Goal: Task Accomplishment & Management: Complete application form

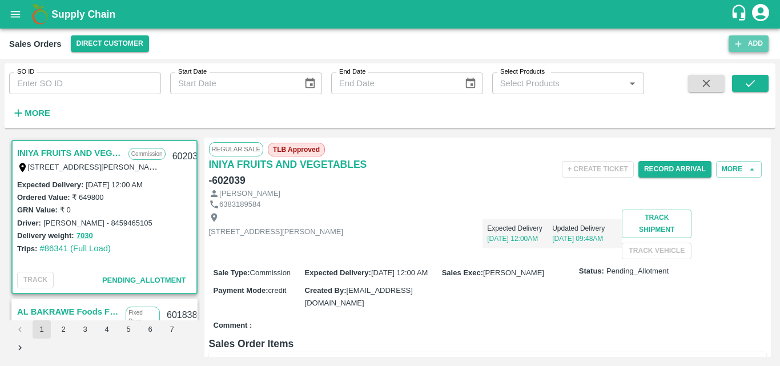
click at [749, 46] on button "Add" at bounding box center [748, 43] width 40 height 17
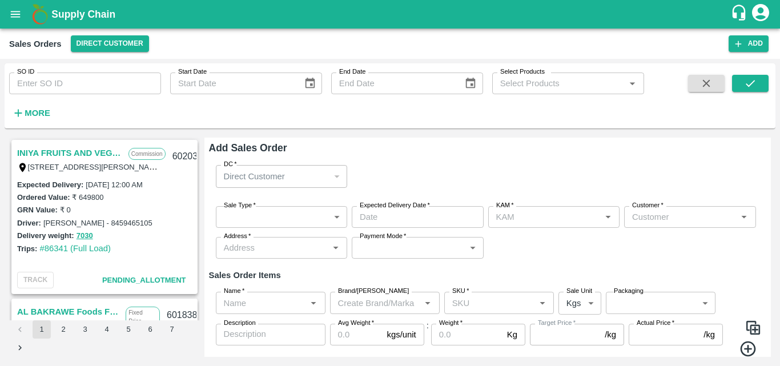
type input "[PERSON_NAME] M"
click at [266, 217] on body "Supply Chain Sales Orders Direct Customer Add SO ID SO ID Start Date Start Date…" at bounding box center [390, 183] width 780 height 366
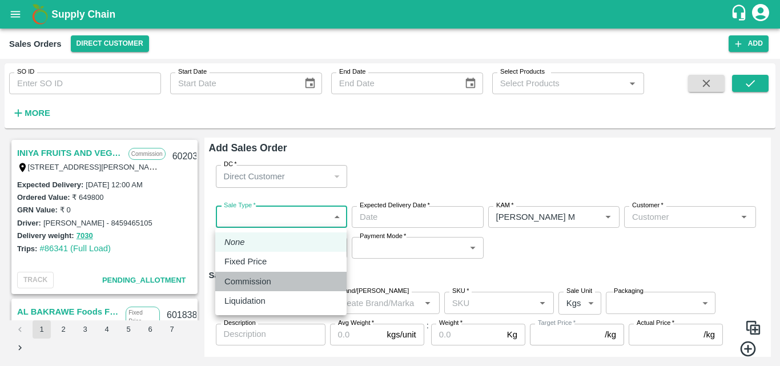
click at [273, 279] on div "Commission" at bounding box center [250, 281] width 53 height 13
type input "2"
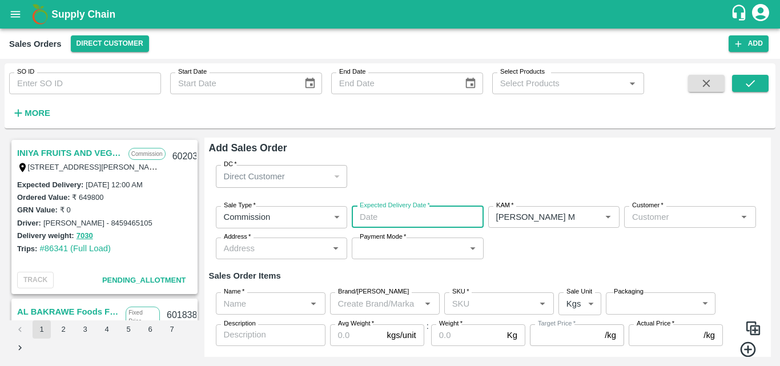
type input "DD/MM/YYYY hh:mm aa"
click at [404, 219] on input "DD/MM/YYYY hh:mm aa" at bounding box center [414, 217] width 124 height 22
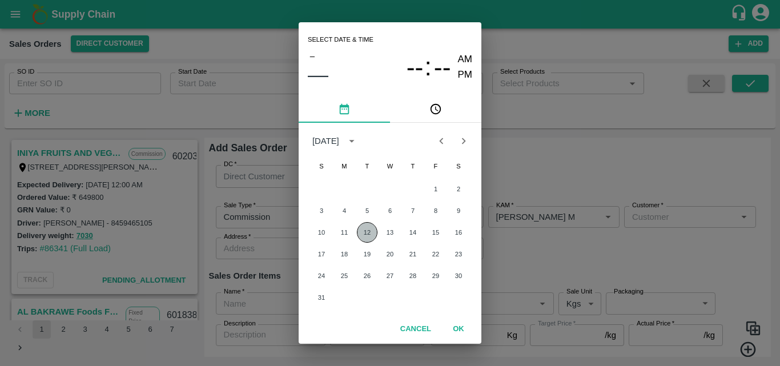
click at [368, 232] on button "12" at bounding box center [367, 232] width 21 height 21
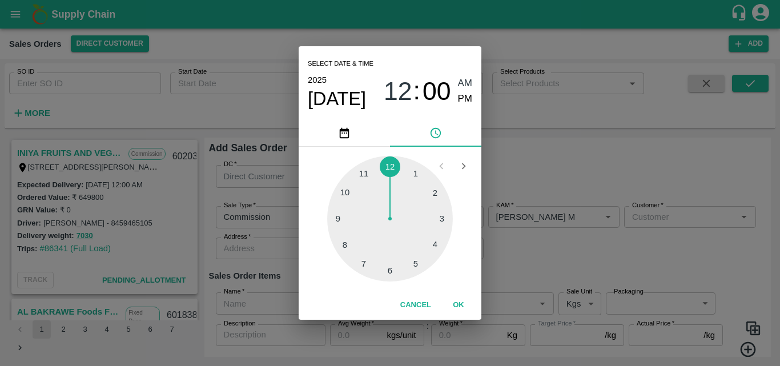
click at [392, 273] on div at bounding box center [390, 219] width 126 height 126
type input "[DATE] 06:00 AM"
click at [462, 308] on button "OK" at bounding box center [458, 305] width 37 height 20
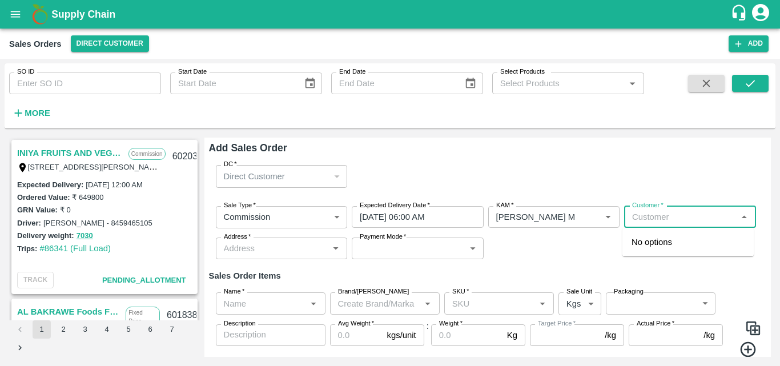
click at [650, 212] on input "Customer   *" at bounding box center [680, 216] width 106 height 15
click at [650, 237] on p "Green Spices Hut" at bounding box center [664, 242] width 67 height 13
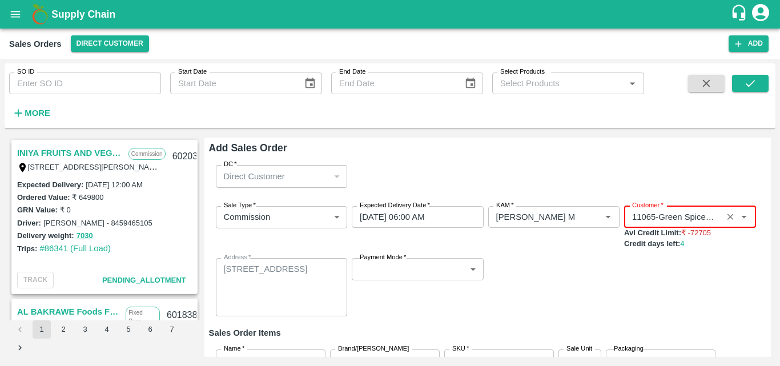
type input "11065-Green Spices Hut"
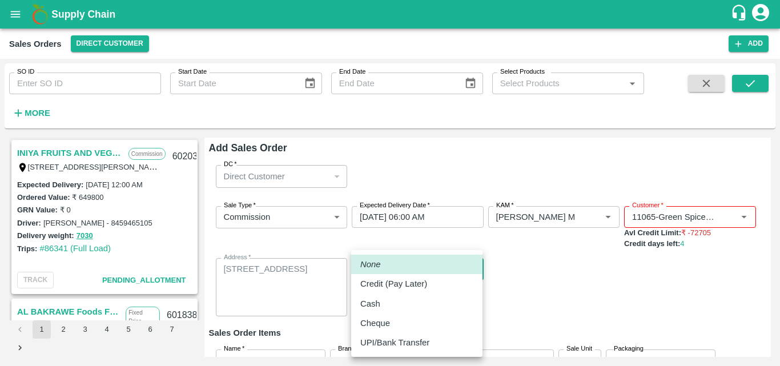
click at [426, 271] on body "Supply Chain Sales Orders Direct Customer Add SO ID SO ID Start Date Start Date…" at bounding box center [390, 183] width 780 height 366
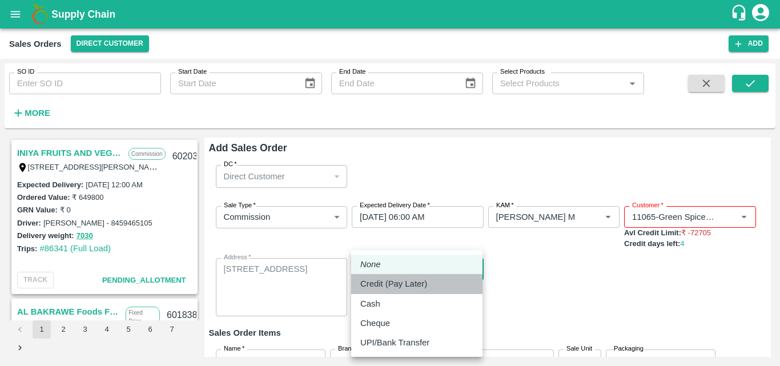
click at [398, 283] on p "Credit (Pay Later)" at bounding box center [393, 283] width 67 height 13
type input "credit"
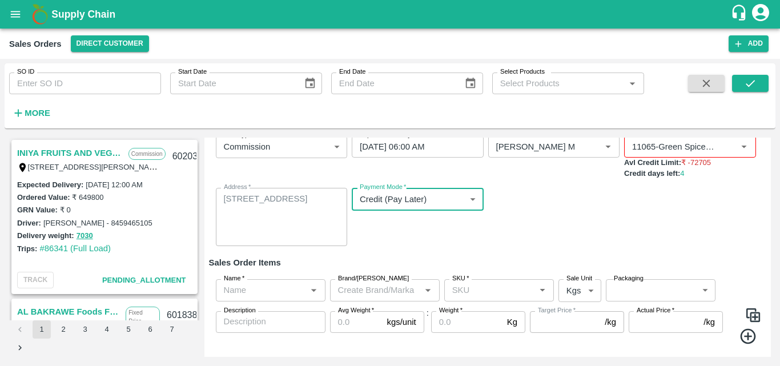
scroll to position [95, 0]
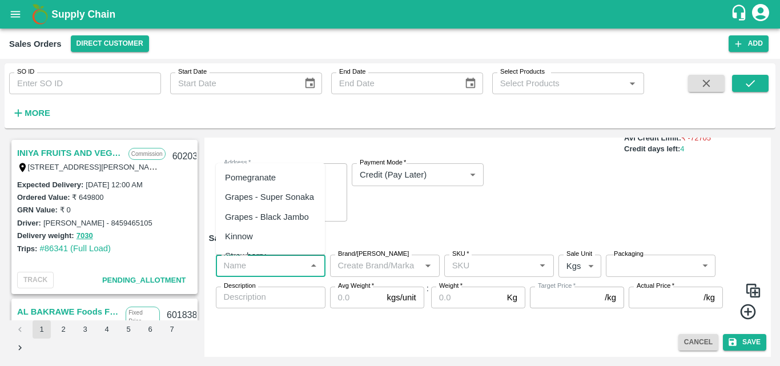
click at [248, 264] on input "Name   *" at bounding box center [261, 265] width 84 height 15
click at [251, 180] on div "Pomegranate" at bounding box center [250, 177] width 51 height 13
type input "Pomegranate"
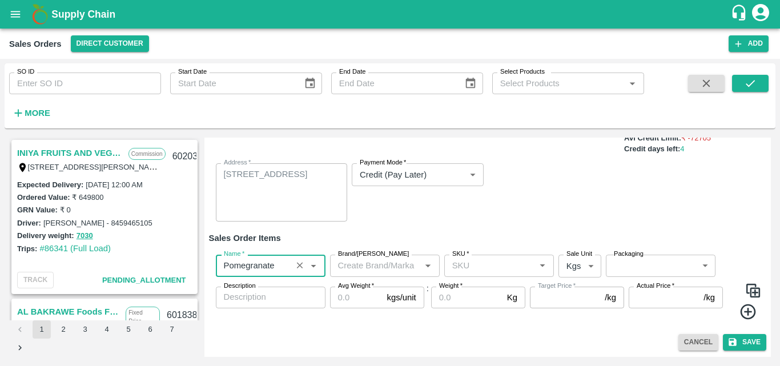
click at [355, 267] on input "Brand/[PERSON_NAME]" at bounding box center [375, 265] width 84 height 15
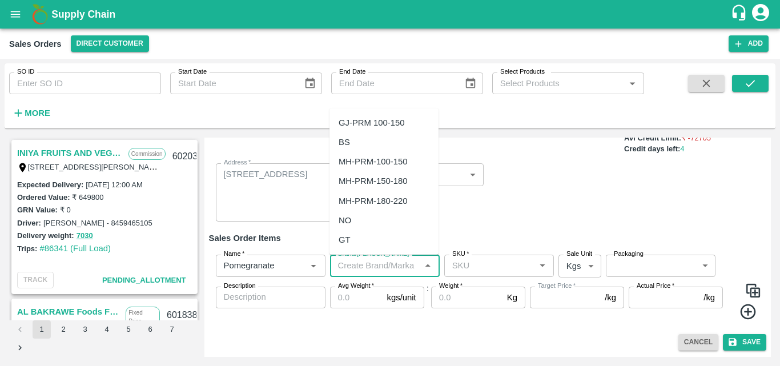
click at [365, 264] on input "Brand/[PERSON_NAME]" at bounding box center [375, 265] width 84 height 15
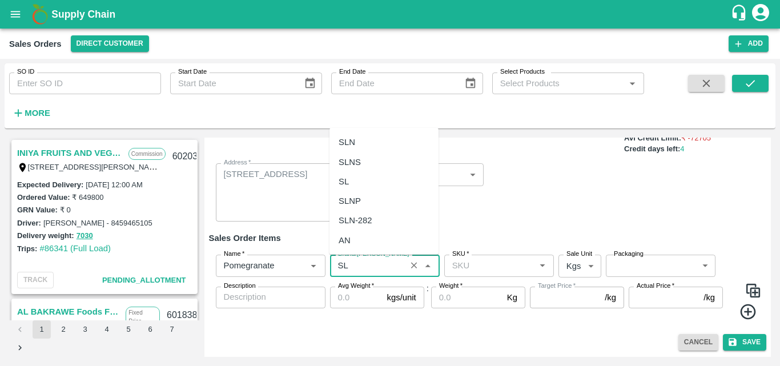
click at [376, 140] on div "SLN" at bounding box center [383, 141] width 109 height 19
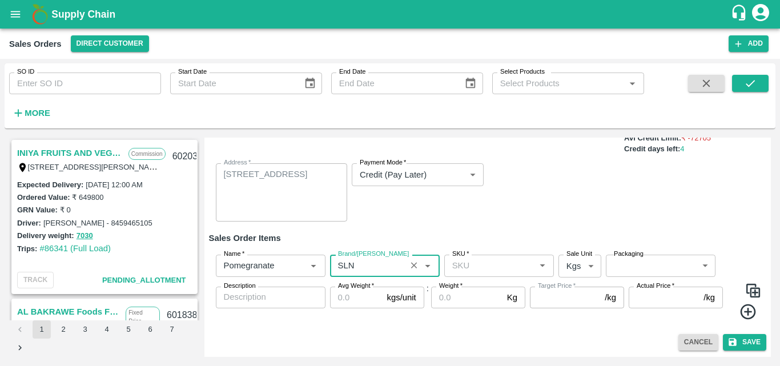
type input "SLN"
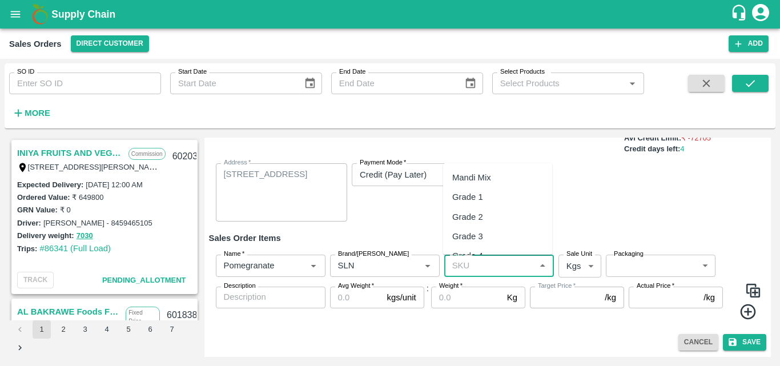
click at [478, 260] on input "SKU   *" at bounding box center [489, 265] width 84 height 15
click at [499, 181] on div "KA-PRM-100-150" at bounding box center [485, 177] width 67 height 13
type input "KA-PRM-100-150"
click at [569, 269] on body "Supply Chain Sales Orders Direct Customer Add SO ID SO ID Start Date Start Date…" at bounding box center [390, 183] width 780 height 366
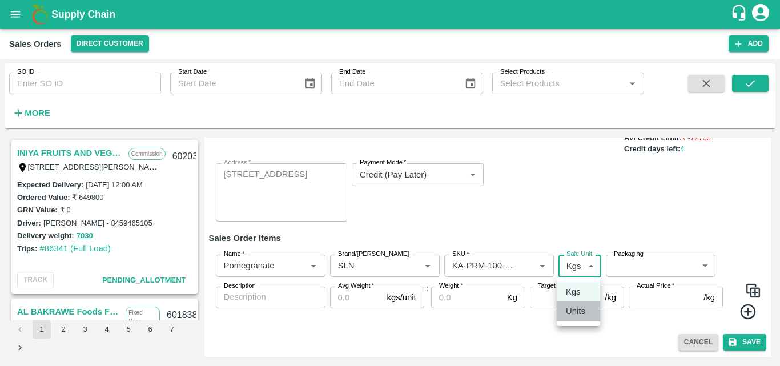
click at [571, 306] on p "Units" at bounding box center [575, 311] width 19 height 13
type input "2"
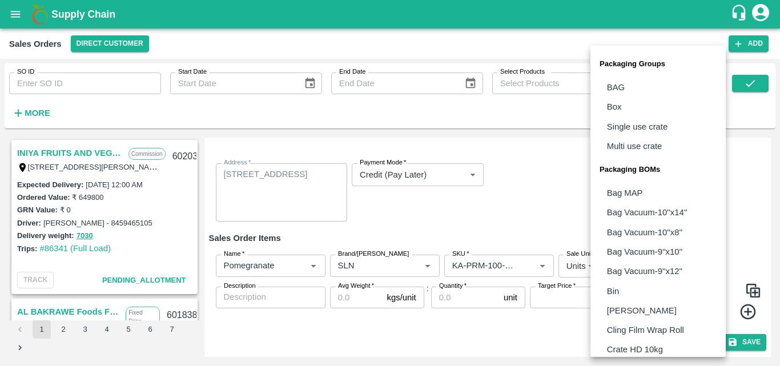
click at [665, 263] on body "Supply Chain Sales Orders Direct Customer Add SO ID SO ID Start Date Start Date…" at bounding box center [390, 183] width 780 height 366
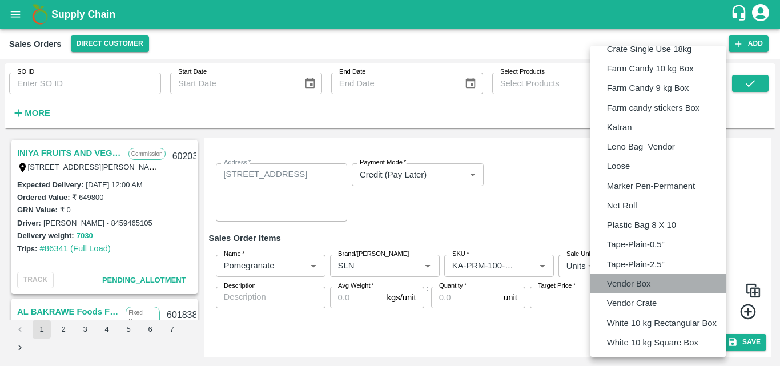
click at [656, 285] on li "Vendor Box" at bounding box center [657, 283] width 135 height 19
type input "BOM/276"
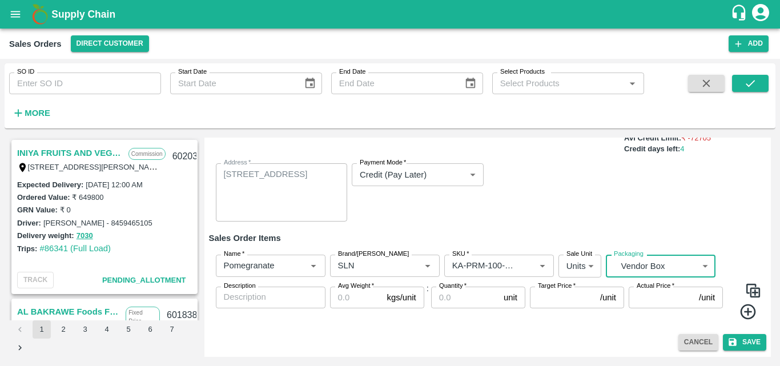
click at [347, 297] on input "Avg Weight   *" at bounding box center [356, 298] width 53 height 22
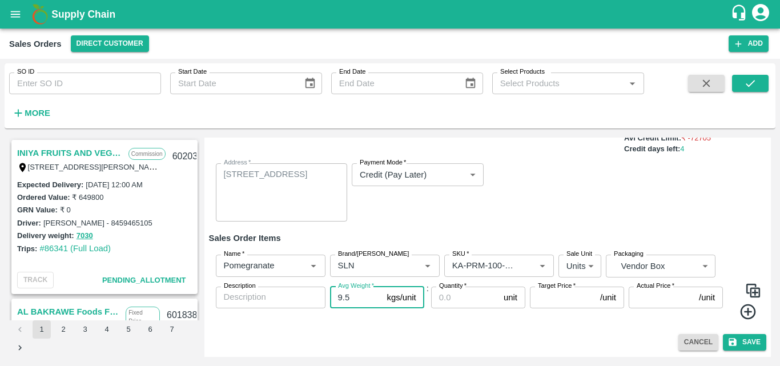
type input "9.5"
click at [445, 300] on input "Quantity   *" at bounding box center [465, 298] width 68 height 22
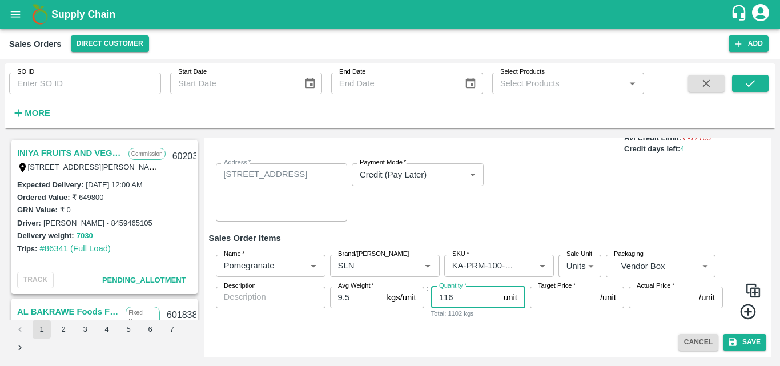
type input "116"
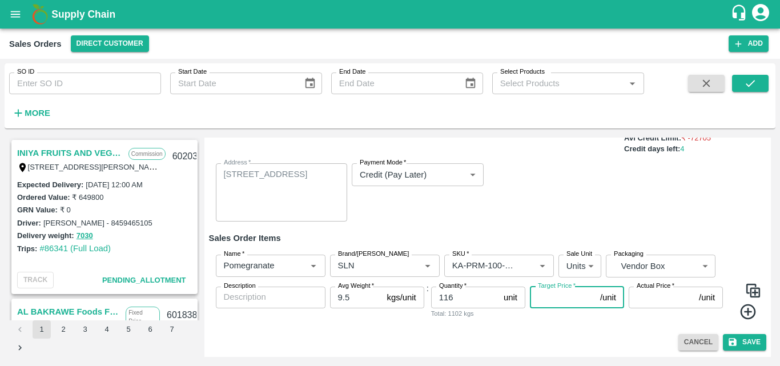
click at [553, 301] on input "Target Price   *" at bounding box center [563, 298] width 66 height 22
type input "700"
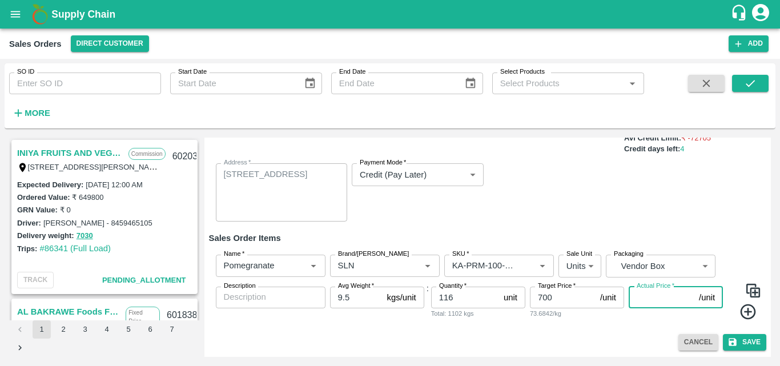
click at [652, 298] on input "Actual Price   *" at bounding box center [661, 298] width 66 height 22
type input "700"
click at [741, 314] on icon at bounding box center [748, 311] width 19 height 19
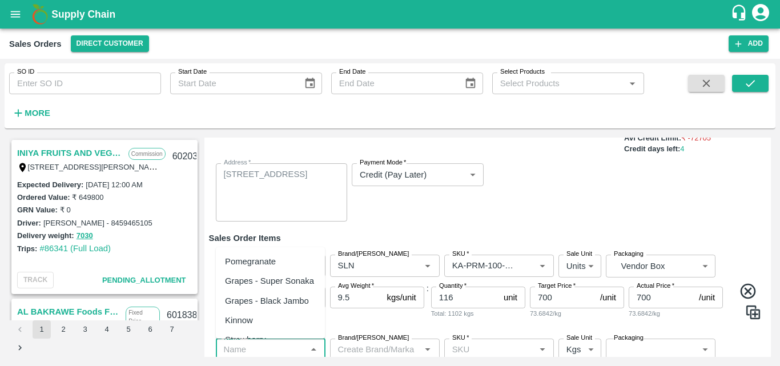
click at [269, 346] on input "Name   *" at bounding box center [261, 349] width 84 height 15
click at [276, 263] on div "Pomegranate" at bounding box center [250, 261] width 51 height 13
type input "Pomegranate"
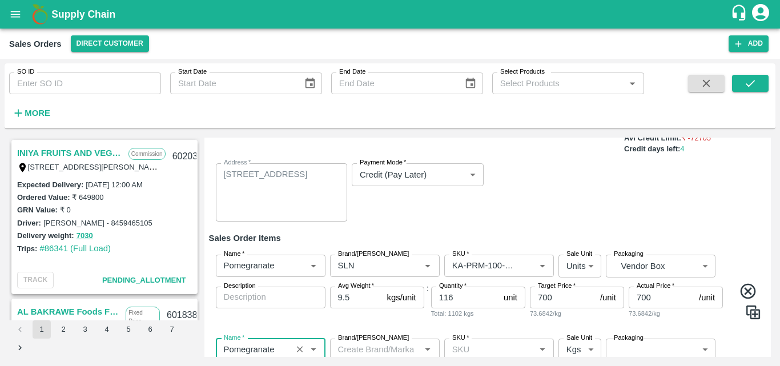
click at [350, 346] on input "Brand/[PERSON_NAME]" at bounding box center [375, 349] width 84 height 15
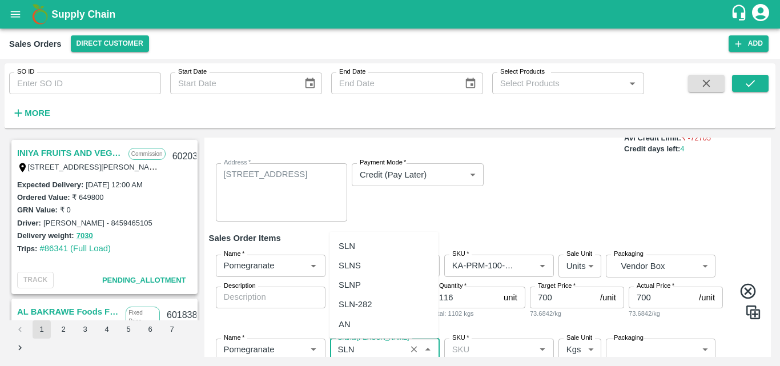
click at [368, 252] on div "SLN" at bounding box center [383, 245] width 109 height 19
type input "SLN"
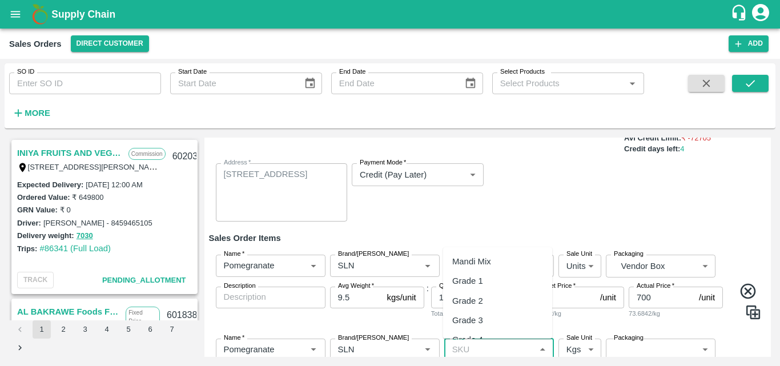
click at [492, 346] on input "SKU   *" at bounding box center [489, 349] width 84 height 15
click at [503, 280] on div "KA-PRM-150-180" at bounding box center [485, 285] width 67 height 13
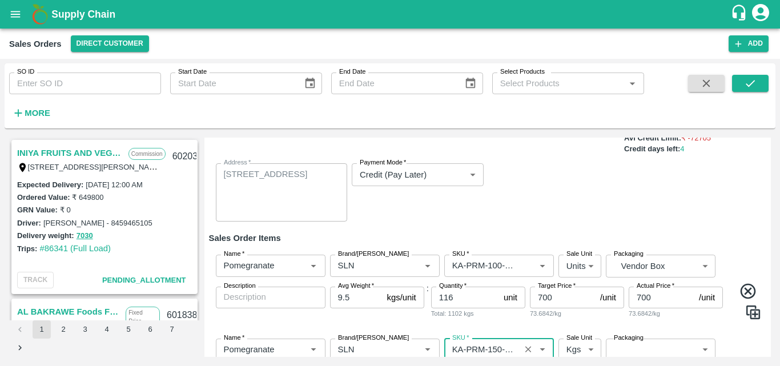
type input "KA-PRM-150-180"
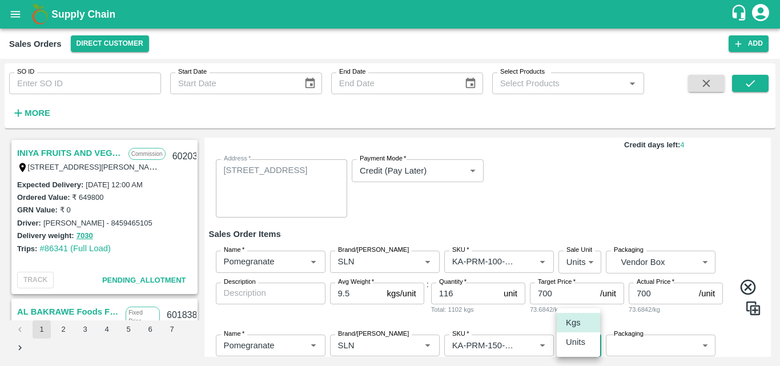
click at [570, 346] on body "Supply Chain Sales Orders Direct Customer Add SO ID SO ID Start Date Start Date…" at bounding box center [390, 183] width 780 height 366
click at [574, 346] on p "Units" at bounding box center [575, 342] width 19 height 13
type input "2"
click at [628, 346] on body "Supply Chain Sales Orders Direct Customer Add SO ID SO ID Start Date Start Date…" at bounding box center [390, 183] width 780 height 366
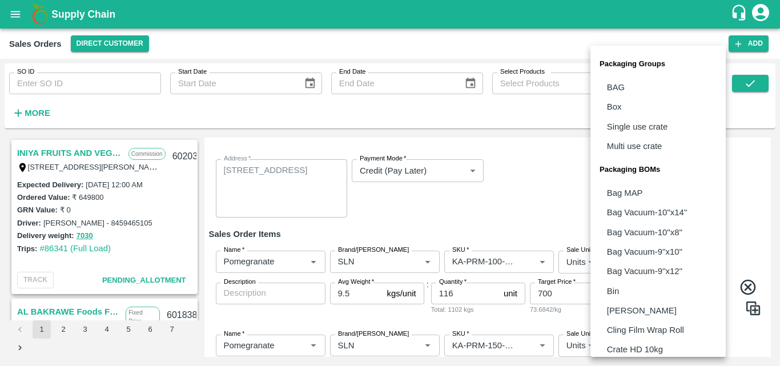
scroll to position [320, 0]
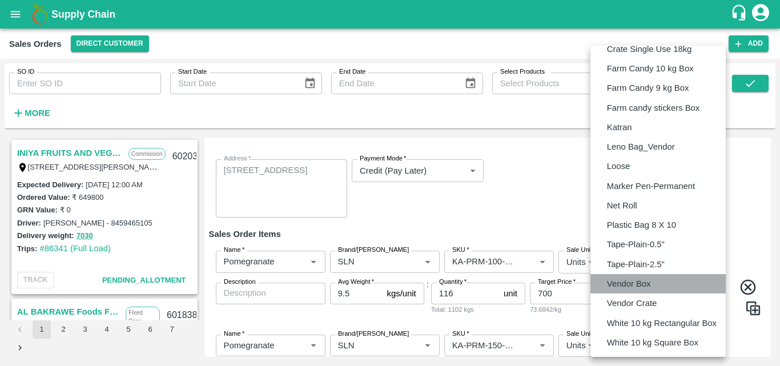
click at [631, 282] on p "Vendor Box" at bounding box center [629, 283] width 44 height 13
type input "BOM/276"
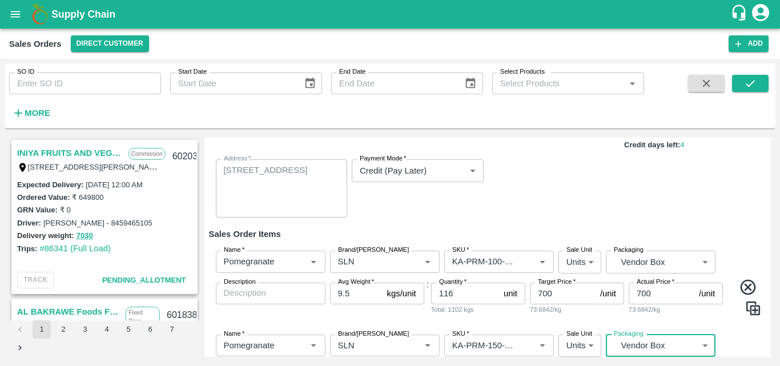
scroll to position [200, 0]
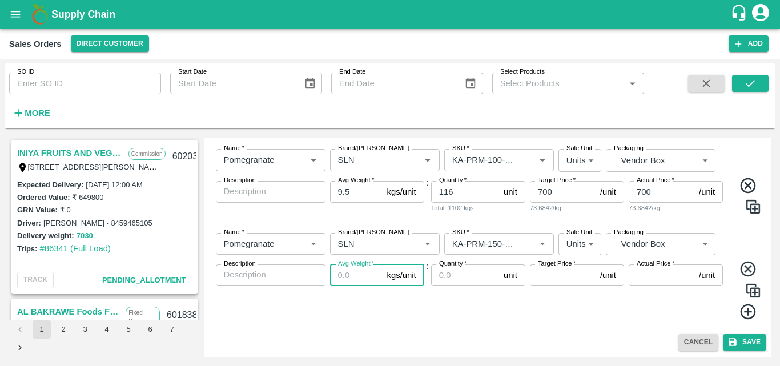
click at [354, 273] on input "Avg Weight   *" at bounding box center [356, 275] width 53 height 22
type input "9.5"
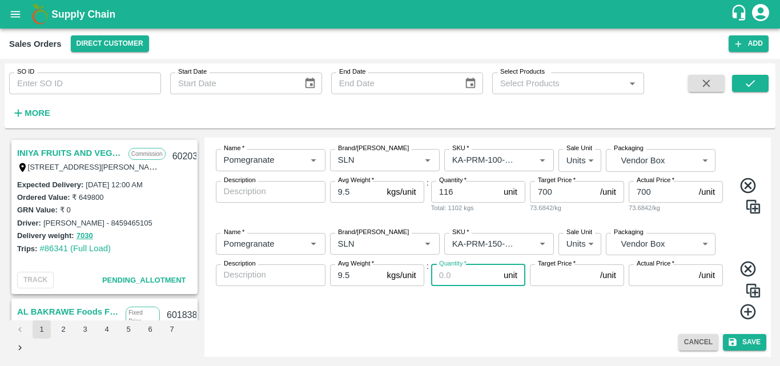
click at [451, 276] on input "Quantity   *" at bounding box center [465, 275] width 68 height 22
type input "149"
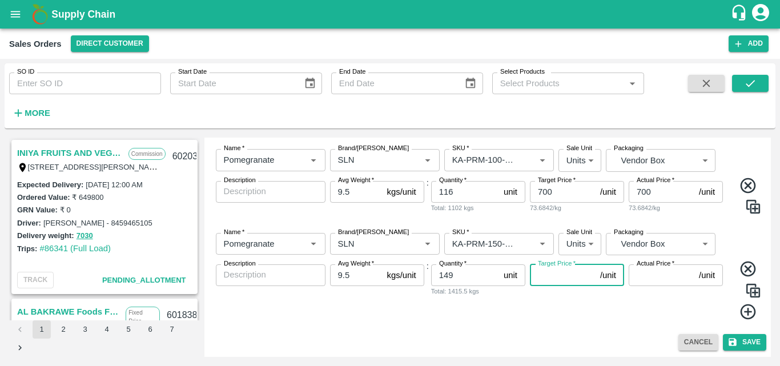
click at [562, 277] on input "Target Price   *" at bounding box center [563, 275] width 66 height 22
type input "900"
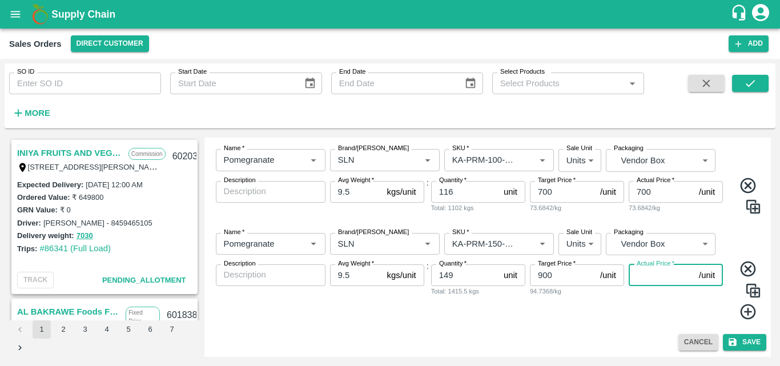
click at [664, 275] on input "Actual Price   *" at bounding box center [661, 275] width 66 height 22
type input "900"
click at [745, 311] on icon at bounding box center [747, 311] width 15 height 15
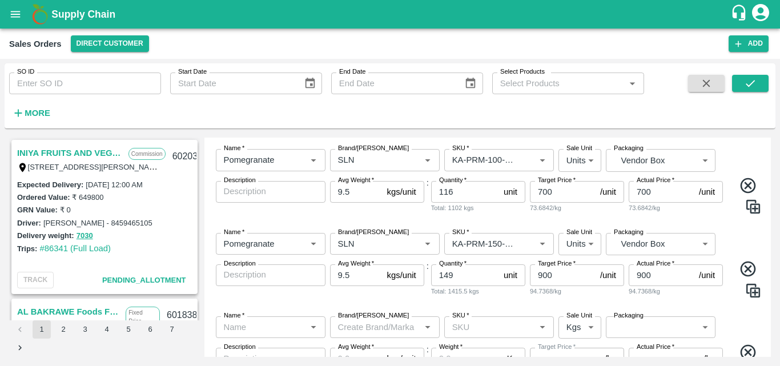
click at [739, 241] on div "Name   * Name   * Brand/[PERSON_NAME]/[PERSON_NAME]   * SKU   * Sale Unit Units…" at bounding box center [488, 265] width 558 height 83
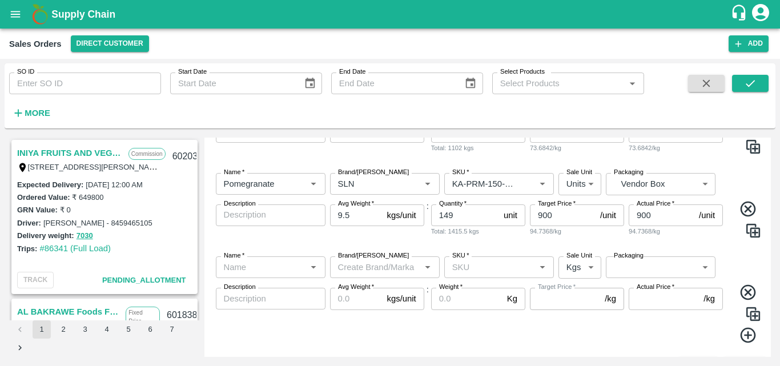
scroll to position [284, 0]
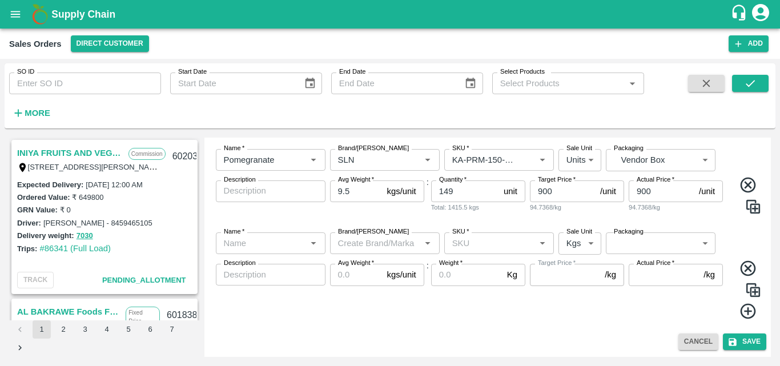
click at [242, 253] on div "Name   *" at bounding box center [271, 243] width 110 height 22
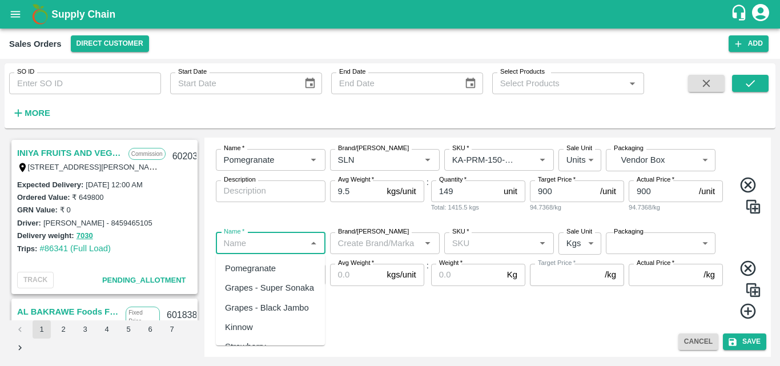
drag, startPoint x: 240, startPoint y: 267, endPoint x: 396, endPoint y: 245, distance: 156.7
click at [396, 245] on body "Supply Chain Sales Orders Direct Customer Add SO ID SO ID Start Date Start Date…" at bounding box center [390, 183] width 780 height 366
click at [396, 245] on input "Brand/[PERSON_NAME]" at bounding box center [375, 243] width 84 height 15
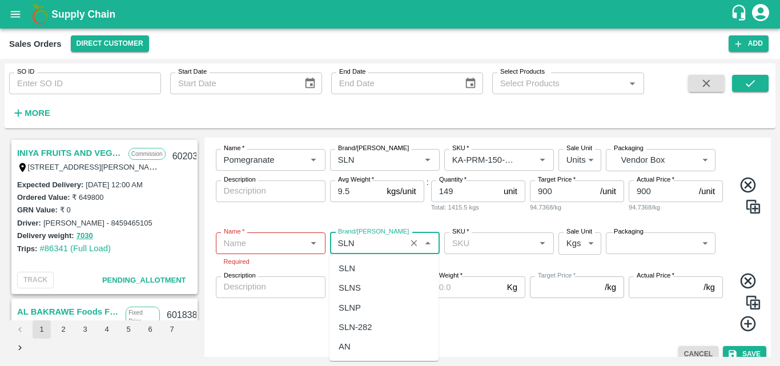
click at [366, 270] on div "SLN" at bounding box center [383, 268] width 109 height 19
type input "SLN"
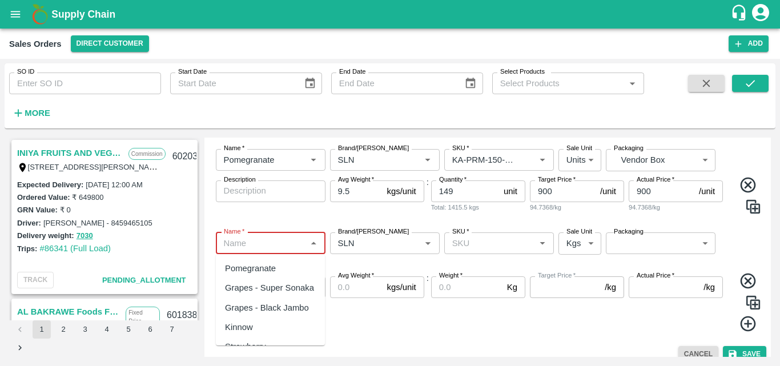
click at [283, 242] on input "Name   *" at bounding box center [261, 243] width 84 height 15
click at [257, 273] on div "Pomegranate" at bounding box center [250, 268] width 51 height 13
type input "Pomegranate"
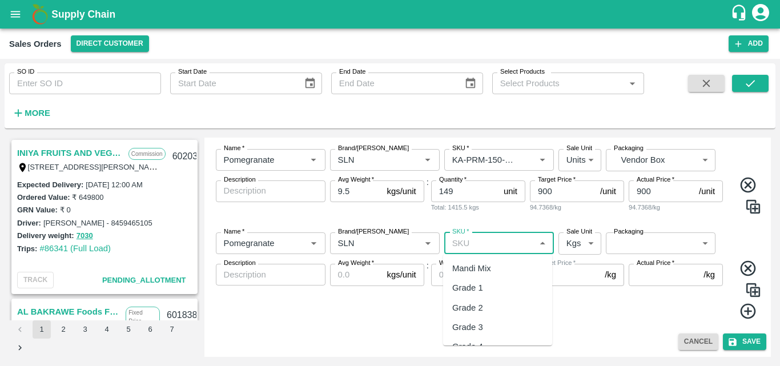
click at [471, 244] on input "SKU   *" at bounding box center [489, 243] width 84 height 15
click at [491, 269] on div "KA-PRM-180-220" at bounding box center [485, 268] width 67 height 13
type input "KA-PRM-180-220"
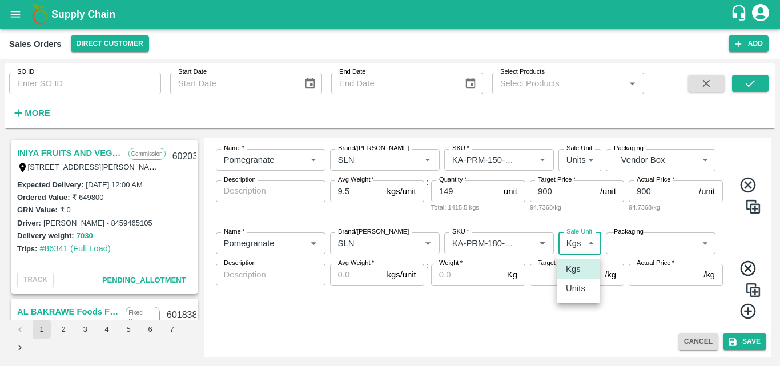
click at [578, 244] on body "Supply Chain Sales Orders Direct Customer Add SO ID SO ID Start Date Start Date…" at bounding box center [390, 183] width 780 height 366
click at [573, 288] on p "Units" at bounding box center [575, 288] width 19 height 13
type input "2"
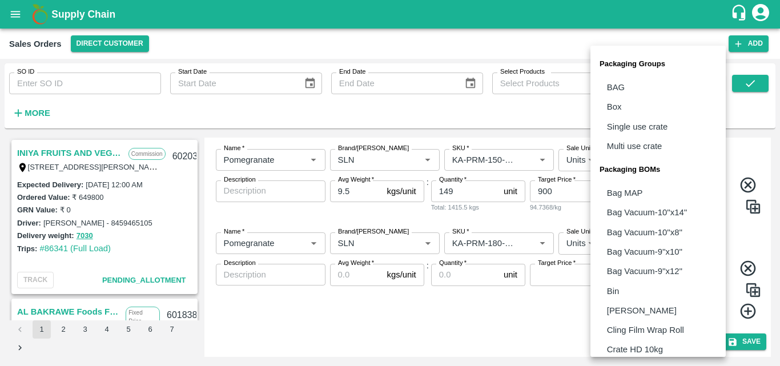
click at [632, 246] on body "Supply Chain Sales Orders Direct Customer Add SO ID SO ID Start Date Start Date…" at bounding box center [390, 183] width 780 height 366
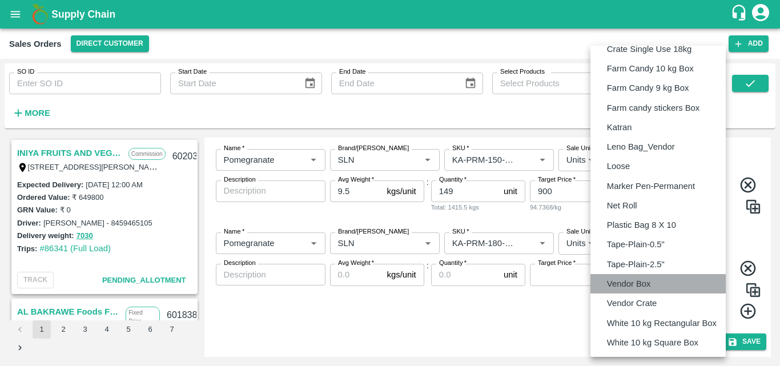
click at [619, 287] on p "Vendor Box" at bounding box center [629, 283] width 44 height 13
type input "BOM/276"
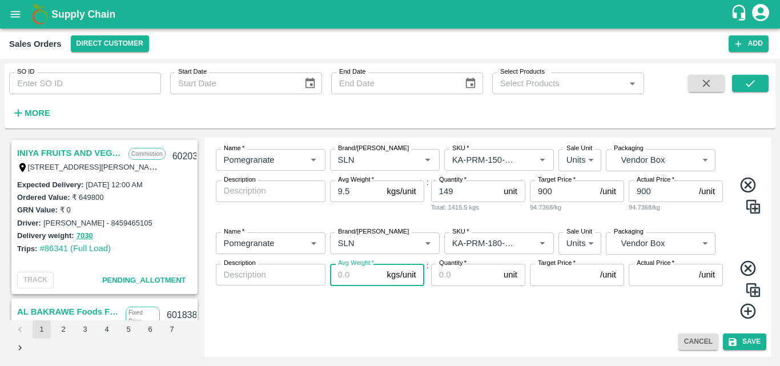
click at [348, 274] on input "Avg Weight   *" at bounding box center [356, 275] width 53 height 22
type input "9.5"
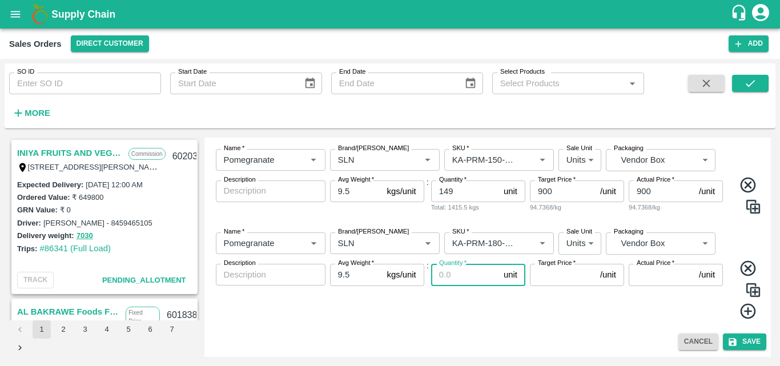
click at [451, 273] on input "Quantity   *" at bounding box center [465, 275] width 68 height 22
type input "123"
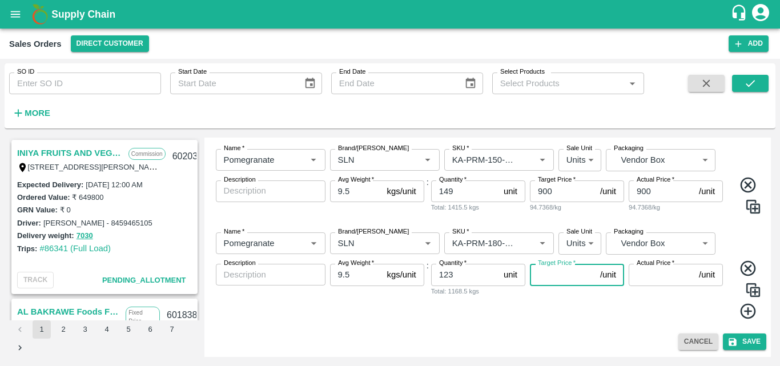
click at [553, 279] on input "Target Price   *" at bounding box center [563, 275] width 66 height 22
type input "1100"
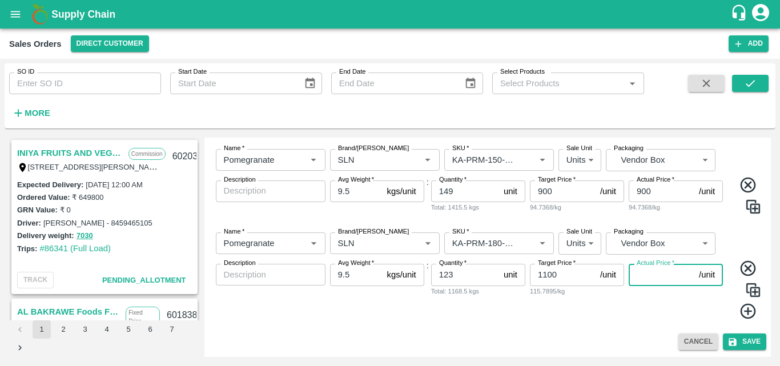
click at [634, 275] on input "Actual Price   *" at bounding box center [661, 275] width 66 height 22
type input "1100"
click at [747, 310] on icon at bounding box center [748, 311] width 19 height 19
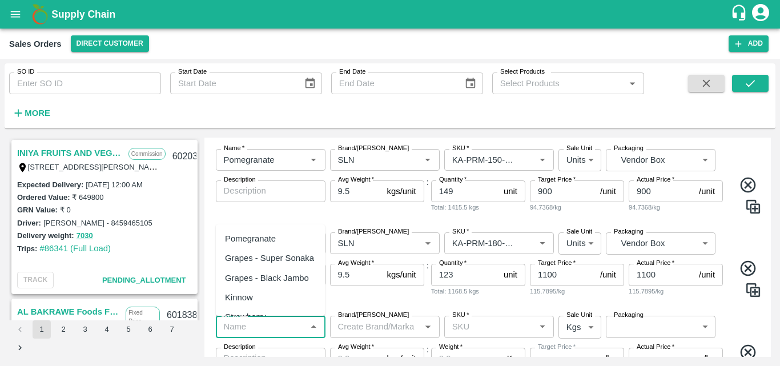
click at [265, 328] on input "Name   *" at bounding box center [261, 326] width 84 height 15
click at [264, 237] on div "Pomegranate" at bounding box center [250, 238] width 51 height 13
type input "Pomegranate"
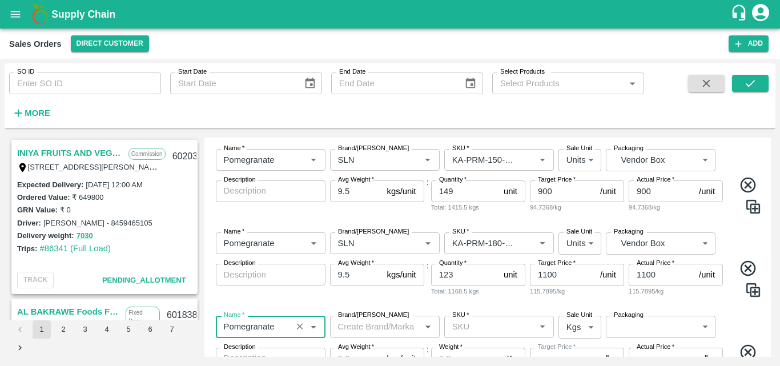
click at [366, 329] on input "Brand/[PERSON_NAME]" at bounding box center [375, 326] width 84 height 15
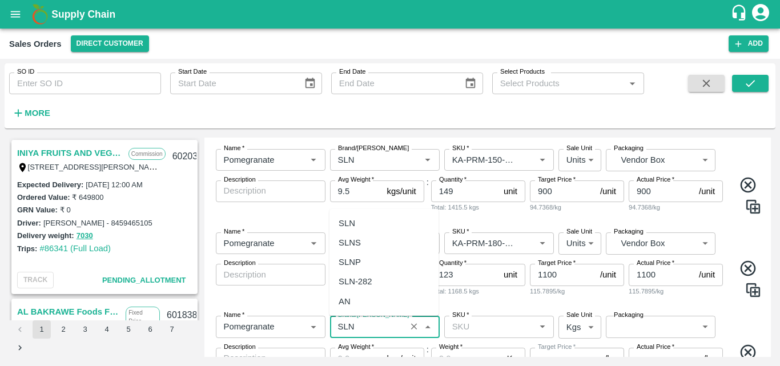
click at [377, 219] on div "SLN" at bounding box center [383, 222] width 109 height 19
type input "SLN"
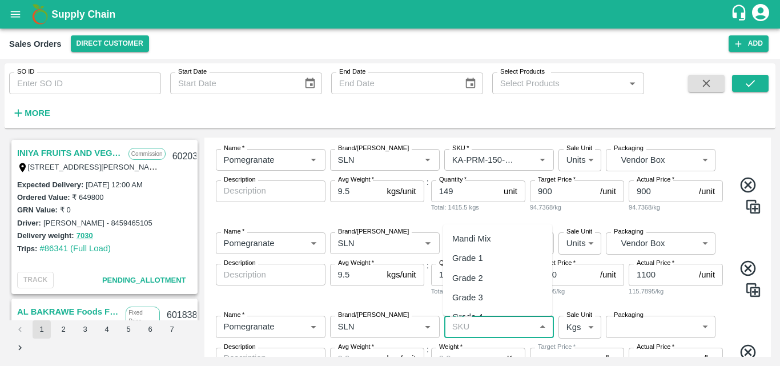
click at [481, 329] on input "SKU   *" at bounding box center [489, 326] width 84 height 15
click at [482, 304] on div "KA-PRM-220-250" at bounding box center [485, 301] width 67 height 13
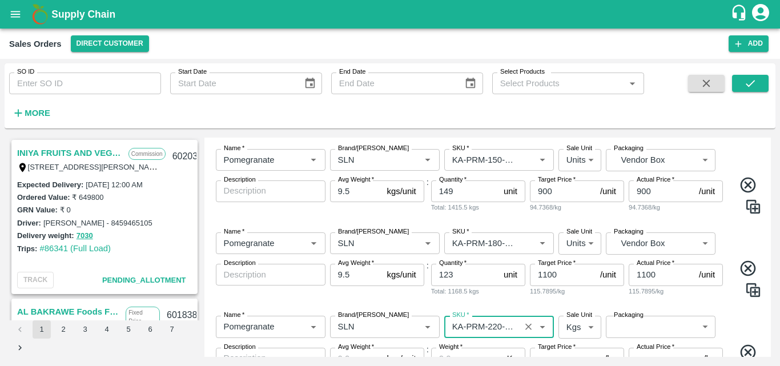
type input "KA-PRM-220-250"
click at [589, 333] on body "Supply Chain Sales Orders Direct Customer Add SO ID SO ID Start Date Start Date…" at bounding box center [390, 183] width 780 height 366
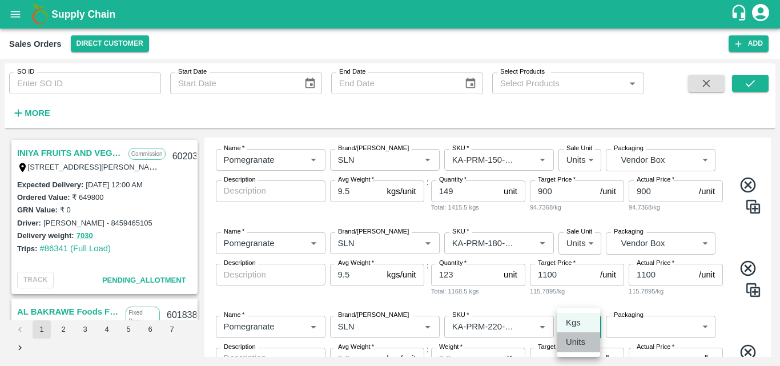
click at [584, 346] on p "Units" at bounding box center [575, 342] width 19 height 13
type input "2"
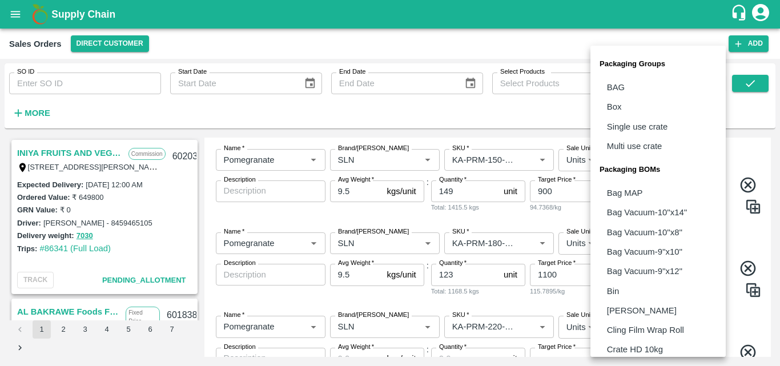
click at [635, 326] on body "Supply Chain Sales Orders Direct Customer Add SO ID SO ID Start Date Start Date…" at bounding box center [390, 183] width 780 height 366
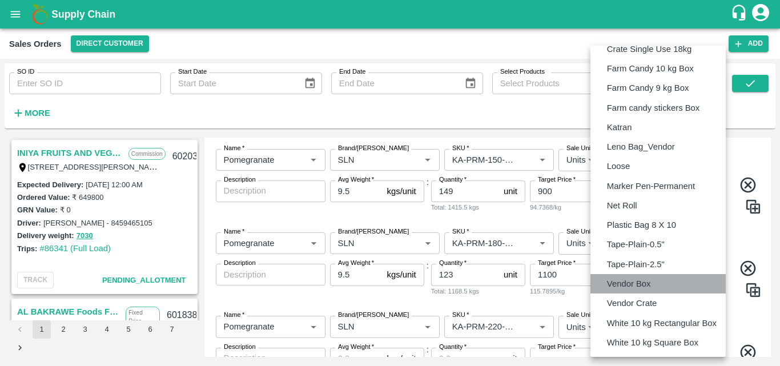
click at [637, 280] on p "Vendor Box" at bounding box center [629, 283] width 44 height 13
type input "BOM/276"
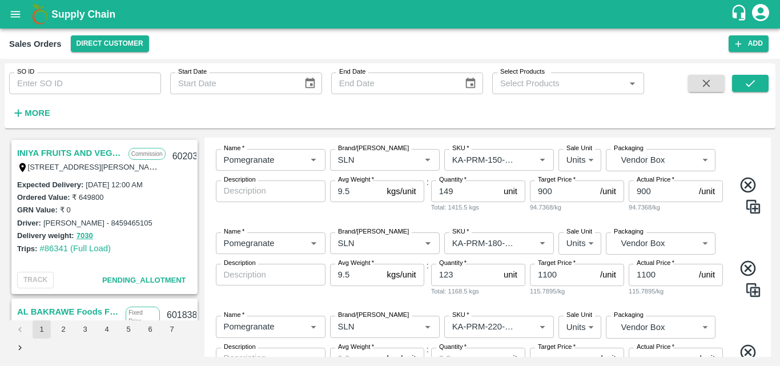
click at [744, 309] on div "Name   * Name   * Brand/[PERSON_NAME]/[PERSON_NAME]   * SKU   * Sale Unit Units…" at bounding box center [488, 359] width 558 height 106
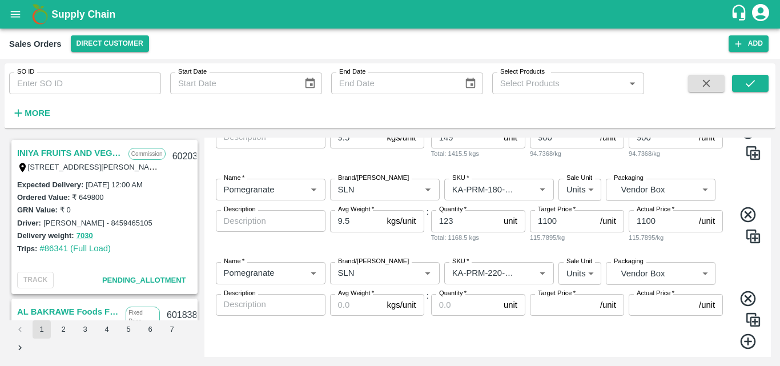
scroll to position [368, 0]
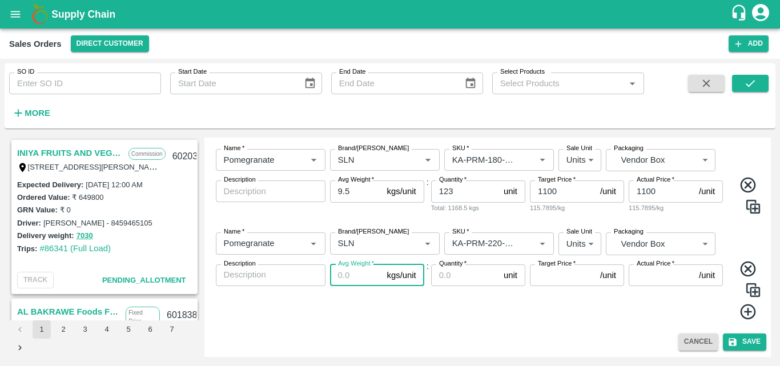
click at [340, 281] on input "Avg Weight   *" at bounding box center [356, 275] width 53 height 22
type input "9.5"
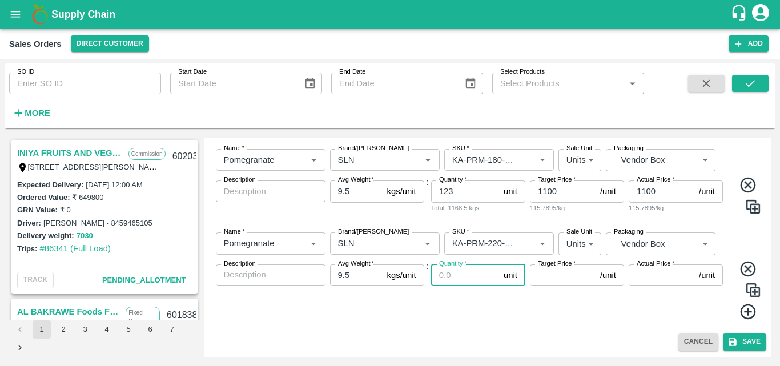
click at [454, 281] on input "Quantity   *" at bounding box center [465, 275] width 68 height 22
type input "76"
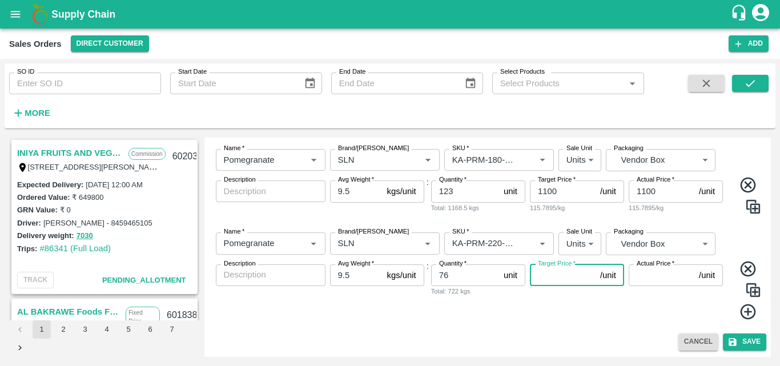
click at [559, 272] on input "Target Price   *" at bounding box center [563, 275] width 66 height 22
type input "1300"
click at [660, 276] on input "Actual Price   *" at bounding box center [661, 275] width 66 height 22
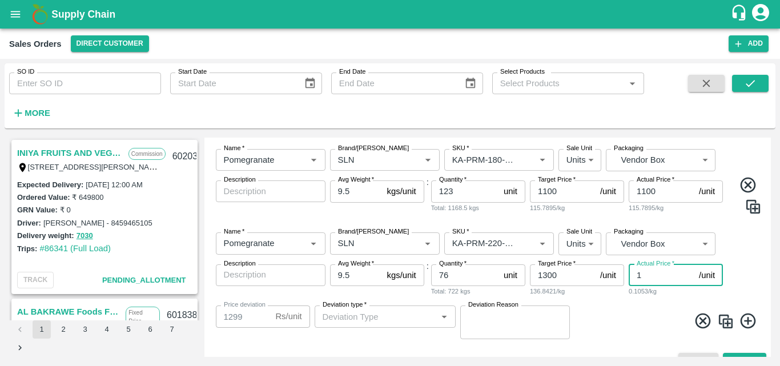
type input "13"
type input "1287"
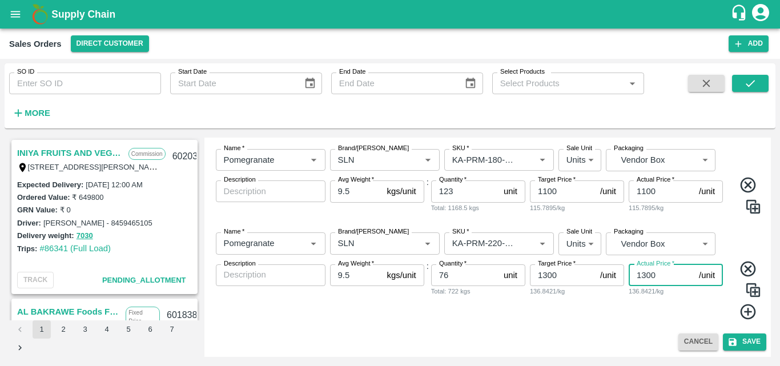
type input "1300"
click at [739, 309] on icon at bounding box center [748, 311] width 19 height 19
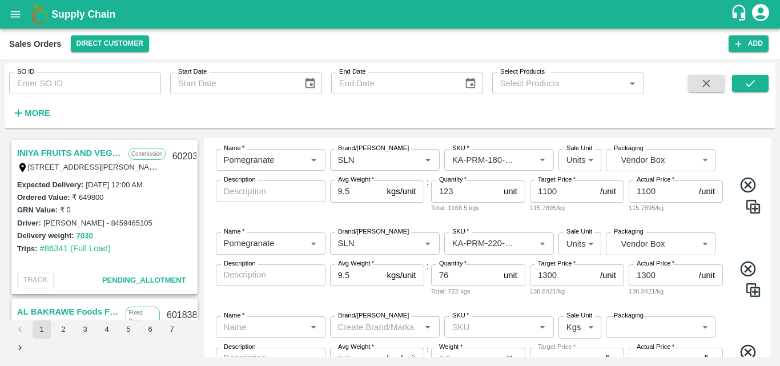
click at [729, 314] on div "Name   * Name   * Brand/[PERSON_NAME]/[PERSON_NAME]   * SKU   * Sale Unit Kgs 1…" at bounding box center [488, 360] width 558 height 106
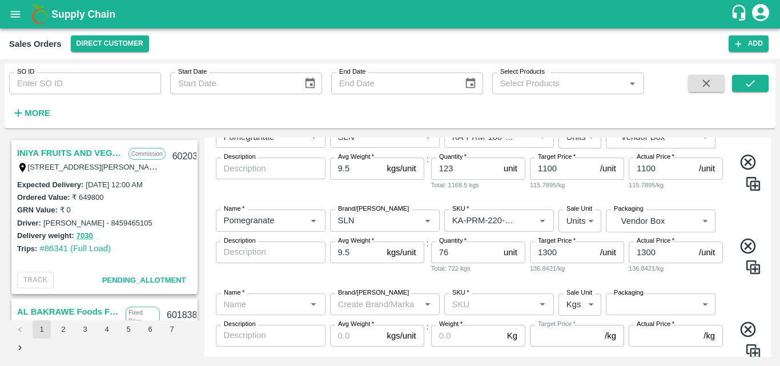
scroll to position [451, 0]
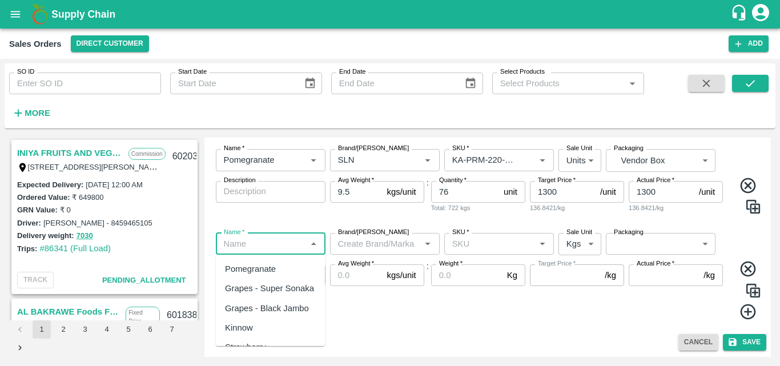
click at [269, 245] on input "Name   *" at bounding box center [261, 243] width 84 height 15
click at [253, 268] on div "Pomegranate" at bounding box center [250, 269] width 51 height 13
type input "Pomegranate"
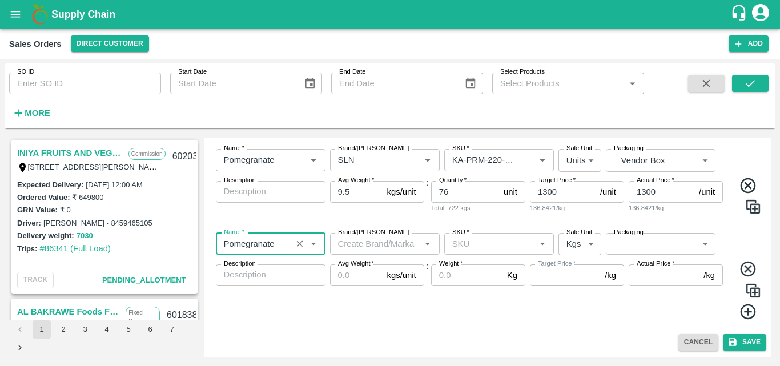
click at [366, 248] on input "Brand/[PERSON_NAME]" at bounding box center [375, 243] width 84 height 15
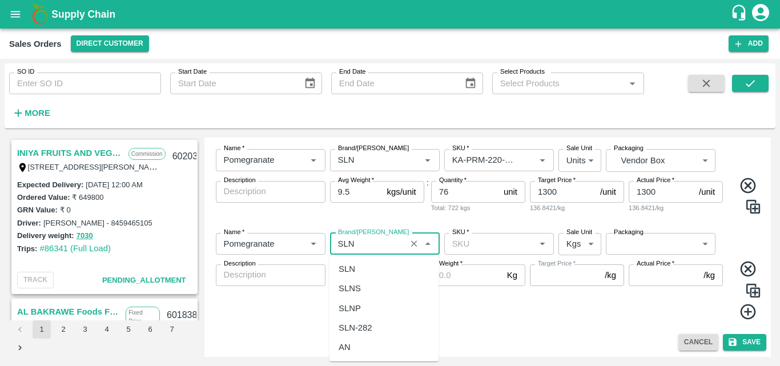
click at [364, 268] on div "SLN" at bounding box center [383, 268] width 109 height 19
type input "SLN"
click at [485, 242] on input "SKU   *" at bounding box center [489, 243] width 84 height 15
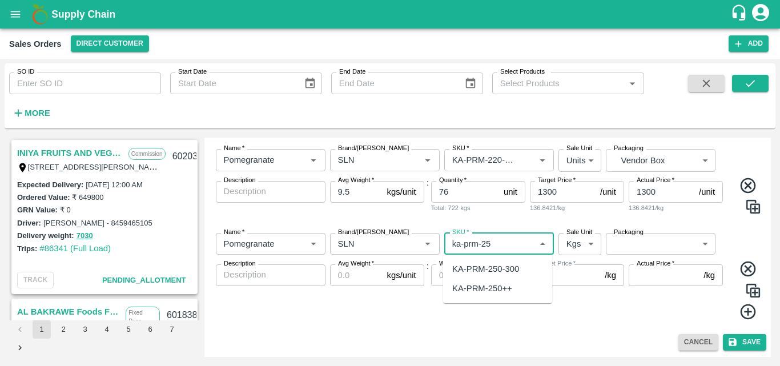
click at [479, 271] on div "KA-PRM-250-300" at bounding box center [485, 269] width 67 height 13
type input "KA-PRM-250-300"
click at [578, 248] on body "Supply Chain Sales Orders Direct Customer Add SO ID SO ID Start Date Start Date…" at bounding box center [390, 183] width 780 height 366
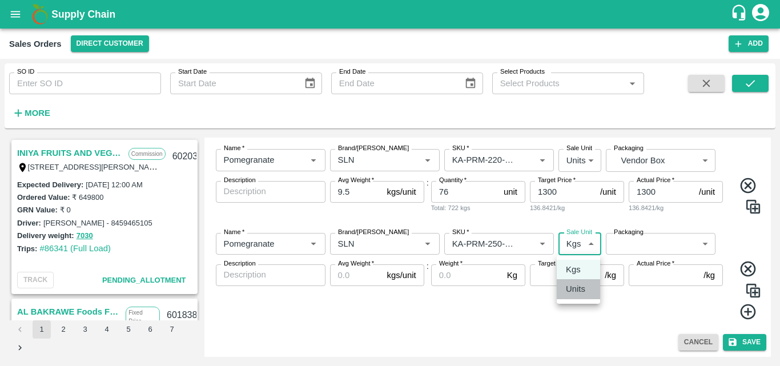
click at [571, 285] on p "Units" at bounding box center [575, 289] width 19 height 13
type input "2"
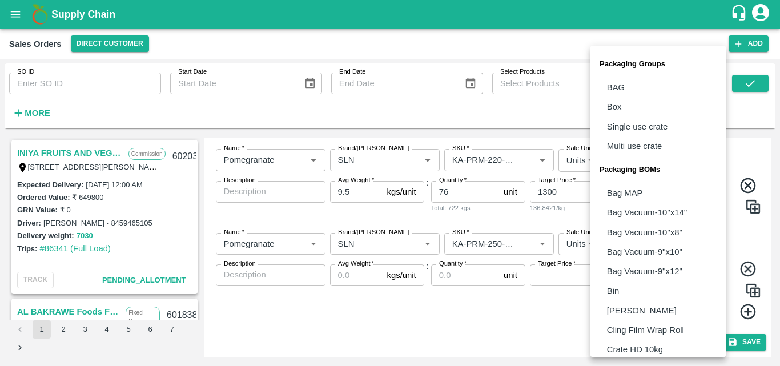
click at [634, 249] on body "Supply Chain Sales Orders Direct Customer Add SO ID SO ID Start Date Start Date…" at bounding box center [390, 183] width 780 height 366
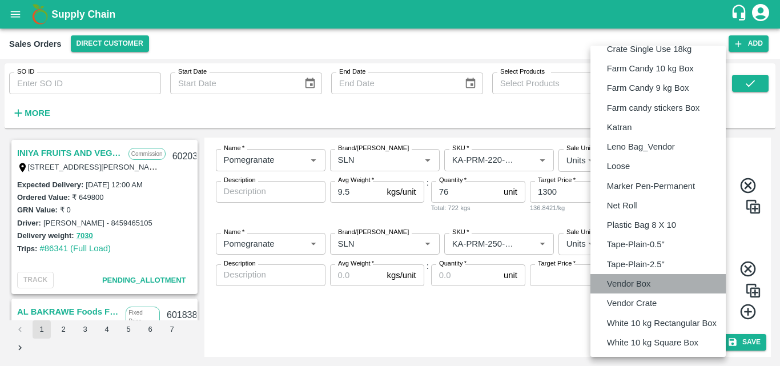
click at [624, 280] on p "Vendor Box" at bounding box center [629, 283] width 44 height 13
type input "BOM/276"
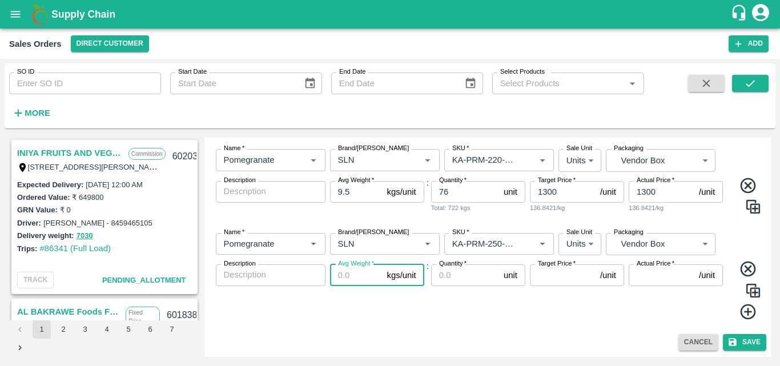
click at [342, 271] on input "Avg Weight   *" at bounding box center [356, 275] width 53 height 22
type input "9.5"
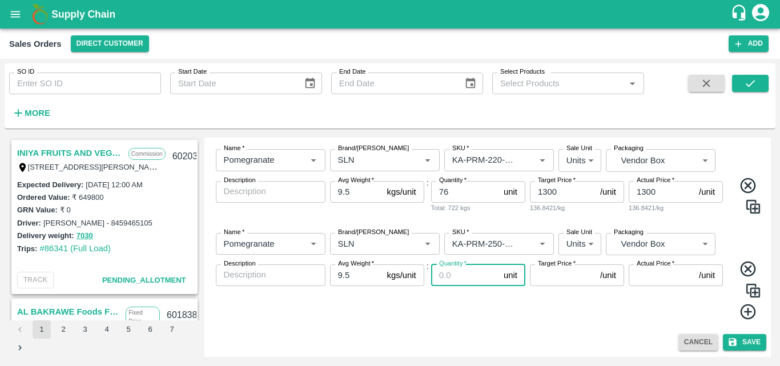
click at [450, 279] on input "Quantity   *" at bounding box center [465, 275] width 68 height 22
type input "45"
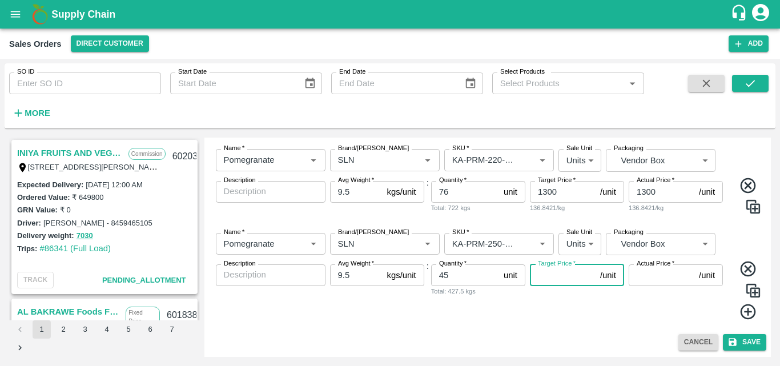
click at [562, 280] on input "Target Price   *" at bounding box center [563, 275] width 66 height 22
type input "1400"
click at [652, 276] on input "Actual Price   *" at bounding box center [661, 275] width 66 height 22
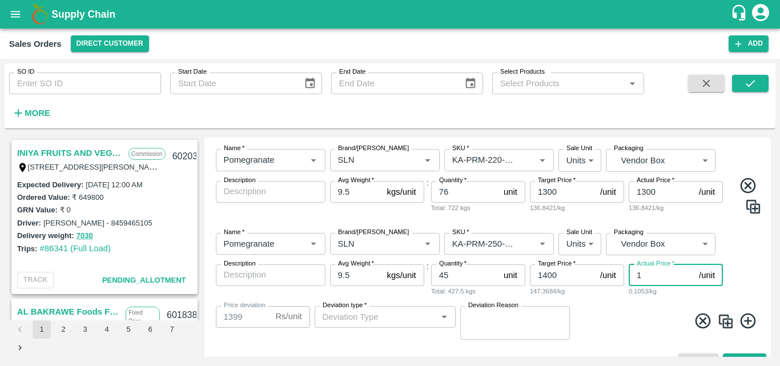
type input "14"
type input "1386"
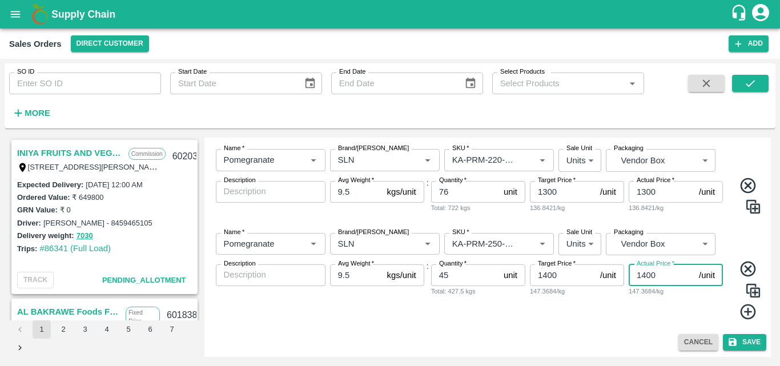
type input "1400"
click at [751, 313] on icon at bounding box center [748, 311] width 19 height 19
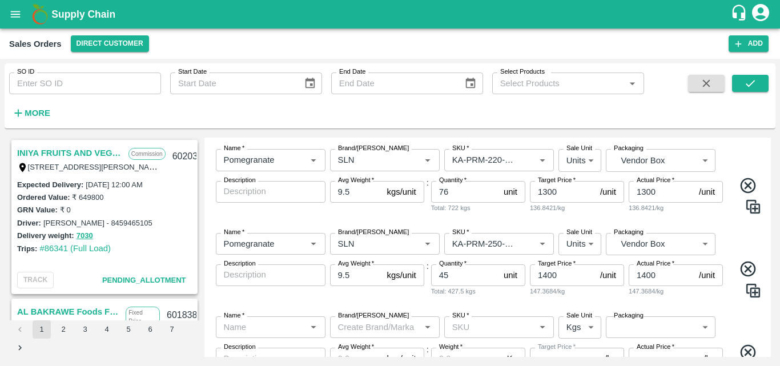
click at [477, 300] on div "Name   * Name   * Brand/[PERSON_NAME]/[PERSON_NAME]   * SKU   * Sale Unit Units…" at bounding box center [488, 265] width 558 height 83
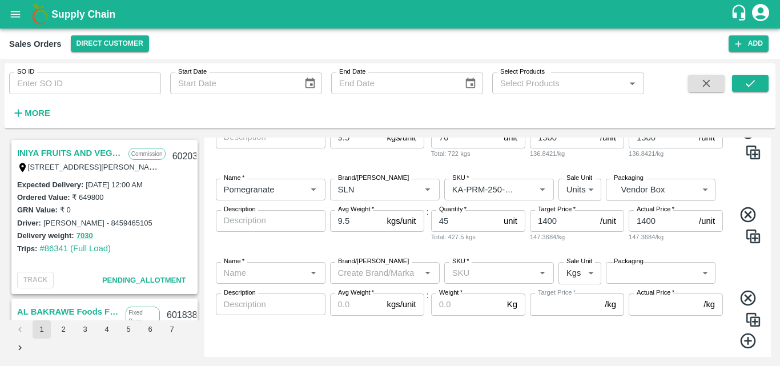
scroll to position [535, 0]
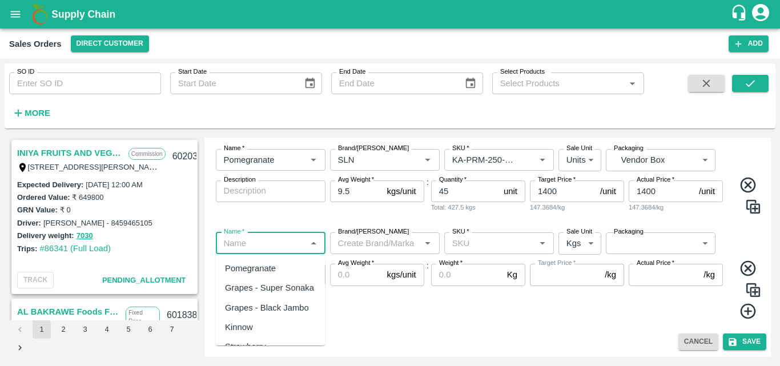
click at [243, 240] on input "Name   *" at bounding box center [261, 243] width 84 height 15
click at [240, 269] on div "Pomegranate" at bounding box center [250, 268] width 51 height 13
type input "Pomegranate"
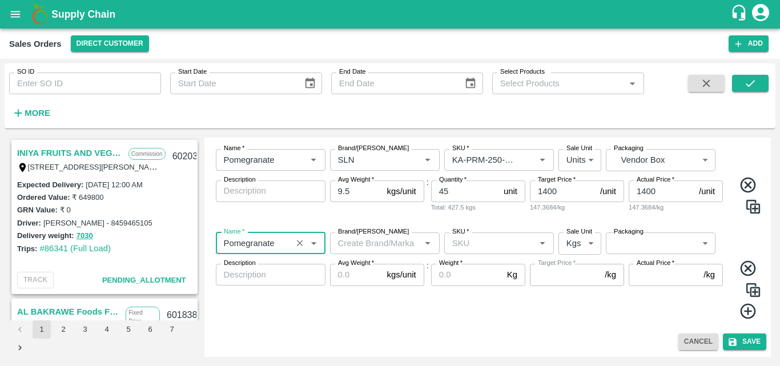
click at [358, 239] on input "Brand/[PERSON_NAME]" at bounding box center [375, 243] width 84 height 15
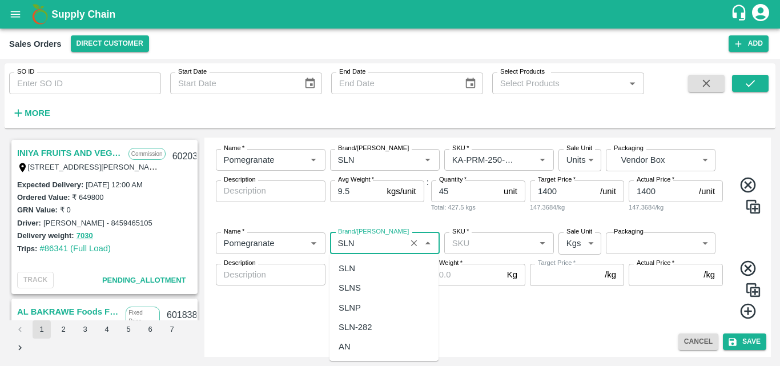
click at [344, 277] on div "SLN" at bounding box center [383, 268] width 109 height 19
type input "SLN"
click at [488, 246] on input "SKU   *" at bounding box center [489, 243] width 84 height 15
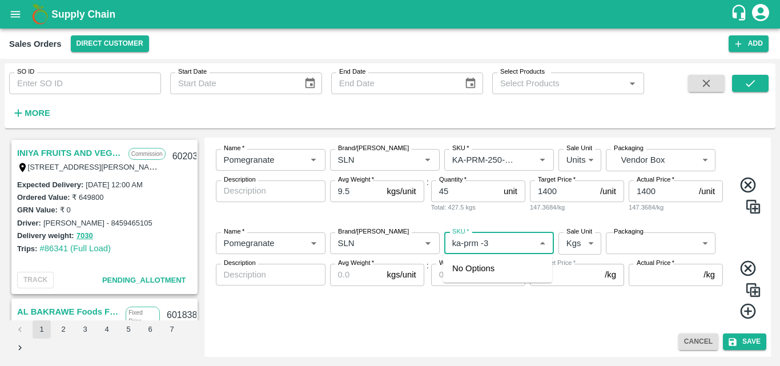
click at [497, 243] on input "SKU   *" at bounding box center [489, 243] width 84 height 15
click at [489, 272] on div "KA-PRM-300-350" at bounding box center [485, 268] width 67 height 13
type input "KA-PRM-300-350"
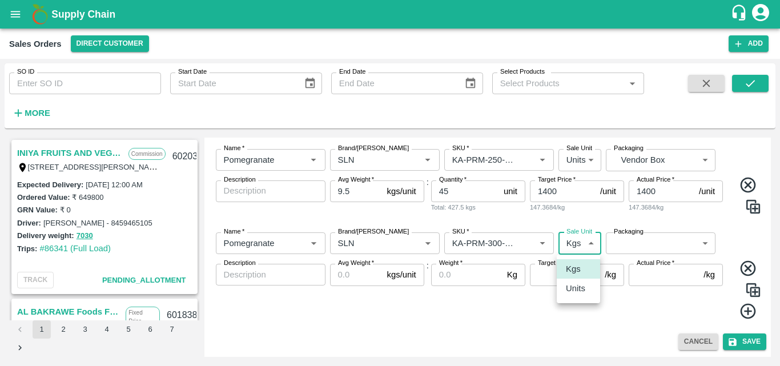
click at [578, 240] on body "Supply Chain Sales Orders Direct Customer Add SO ID SO ID Start Date Start Date…" at bounding box center [390, 183] width 780 height 366
click at [572, 287] on p "Units" at bounding box center [575, 288] width 19 height 13
type input "2"
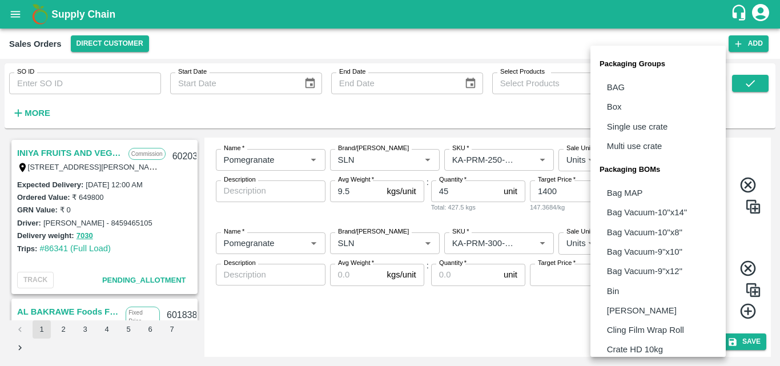
click at [620, 251] on body "Supply Chain Sales Orders Direct Customer Add SO ID SO ID Start Date Start Date…" at bounding box center [390, 183] width 780 height 366
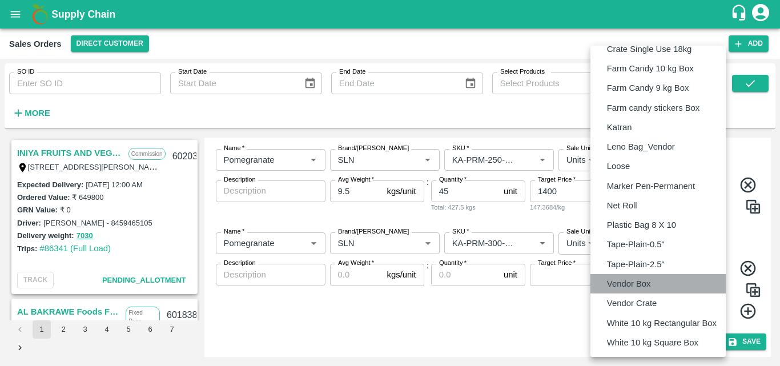
click at [618, 287] on p "Vendor Box" at bounding box center [629, 283] width 44 height 13
type input "BOM/276"
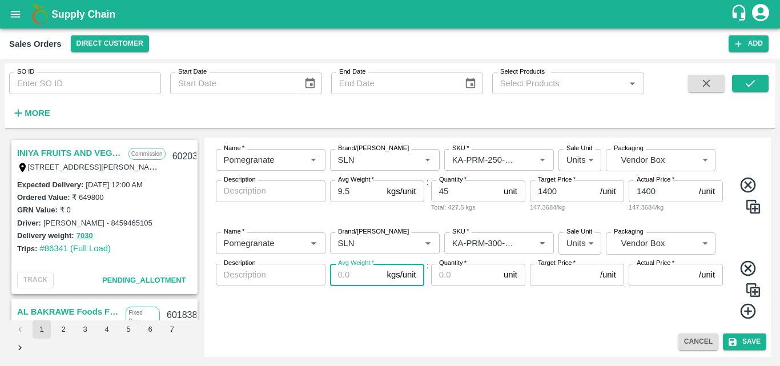
click at [360, 276] on input "Avg Weight   *" at bounding box center [356, 275] width 53 height 22
type input "9.5"
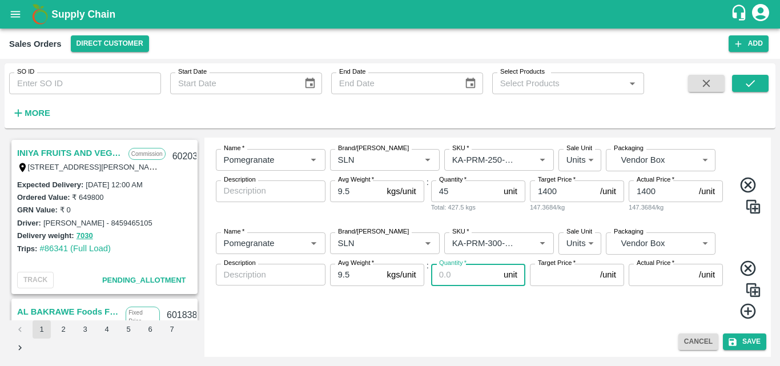
click at [457, 276] on input "Quantity   *" at bounding box center [465, 275] width 68 height 22
type input "17"
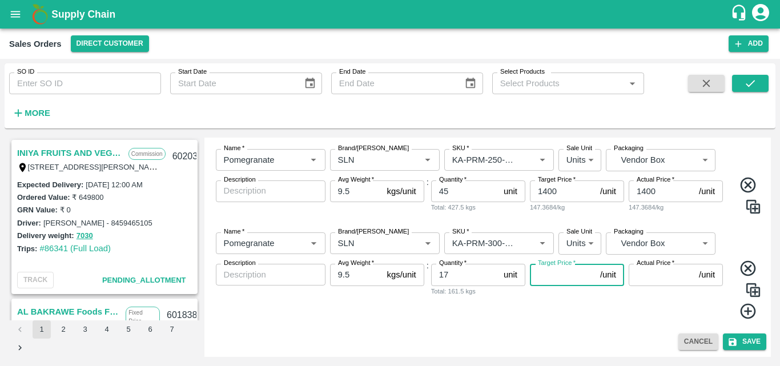
click at [553, 279] on input "Target Price   *" at bounding box center [563, 275] width 66 height 22
type input "1500"
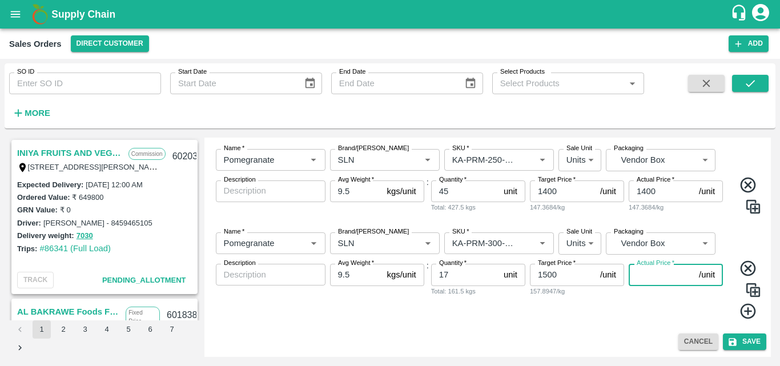
click at [638, 278] on input "Actual Price   *" at bounding box center [661, 275] width 66 height 22
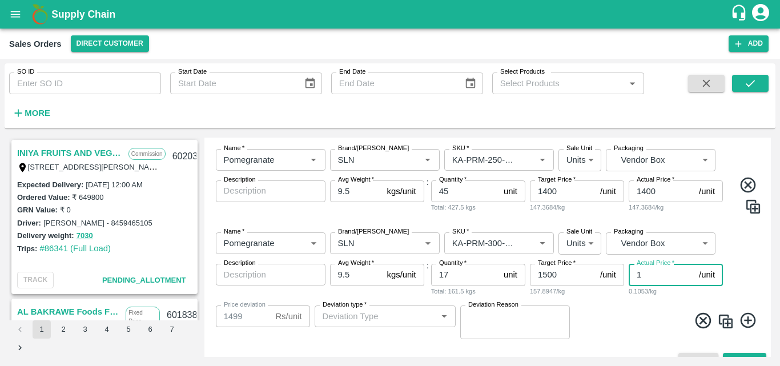
type input "15"
type input "1485"
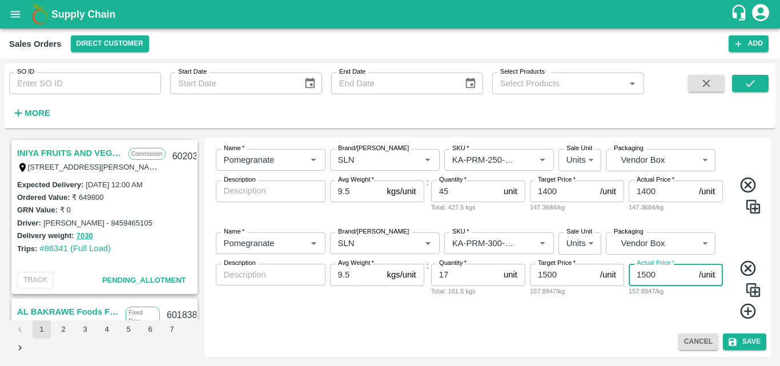
type input "1500"
click at [747, 311] on icon at bounding box center [747, 311] width 15 height 15
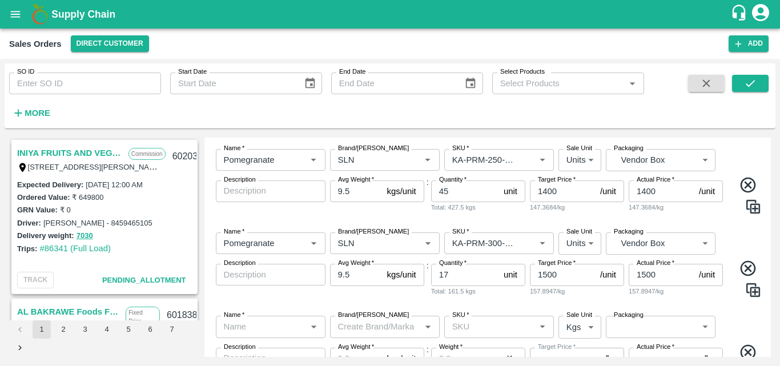
click at [725, 304] on div "Name   * Name   * Brand/[PERSON_NAME]/[PERSON_NAME]   * SKU   * Sale Unit Units…" at bounding box center [488, 264] width 558 height 83
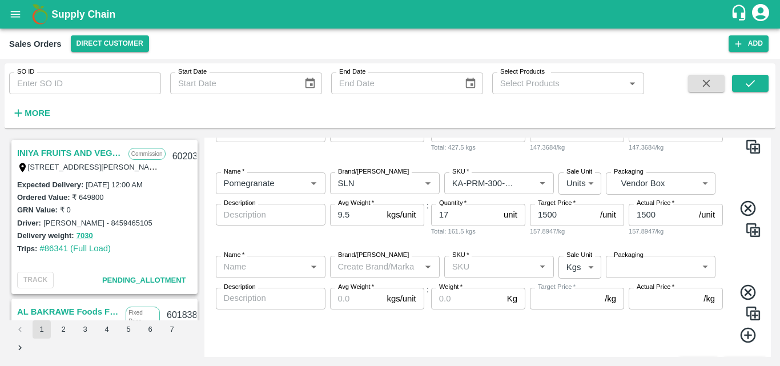
scroll to position [618, 0]
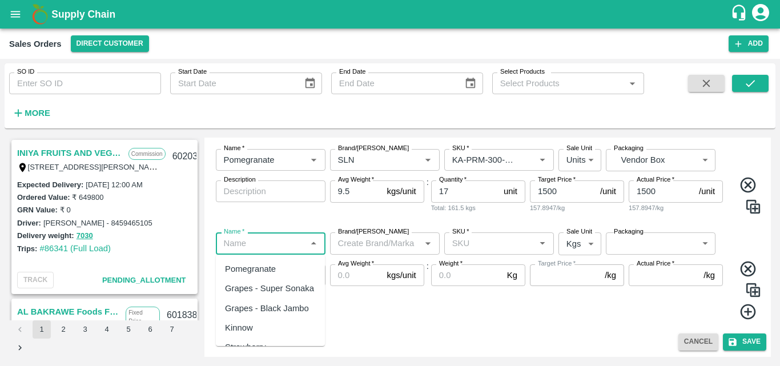
click at [280, 244] on input "Name   *" at bounding box center [261, 243] width 84 height 15
drag, startPoint x: 254, startPoint y: 269, endPoint x: 372, endPoint y: 248, distance: 120.1
click at [372, 248] on body "Supply Chain Sales Orders Direct Customer Add SO ID SO ID Start Date Start Date…" at bounding box center [390, 183] width 780 height 366
click at [372, 248] on input "Brand/[PERSON_NAME]" at bounding box center [375, 243] width 84 height 15
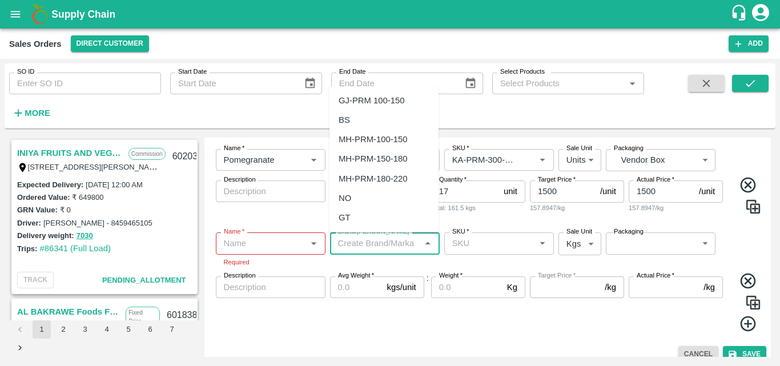
click at [278, 244] on input "Name   *" at bounding box center [261, 243] width 84 height 15
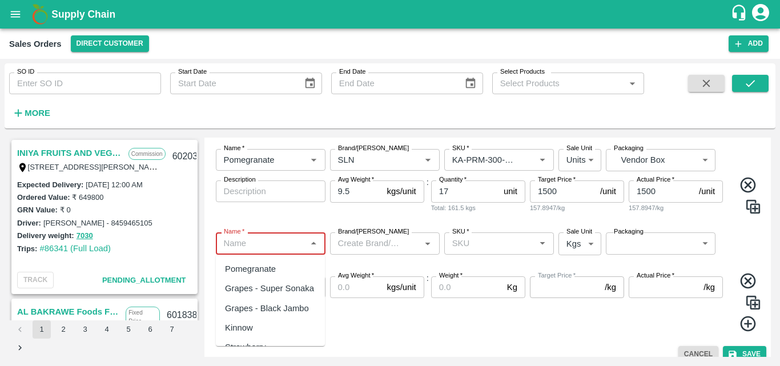
click at [257, 270] on div "Pomegranate" at bounding box center [250, 269] width 51 height 13
type input "Pomegranate"
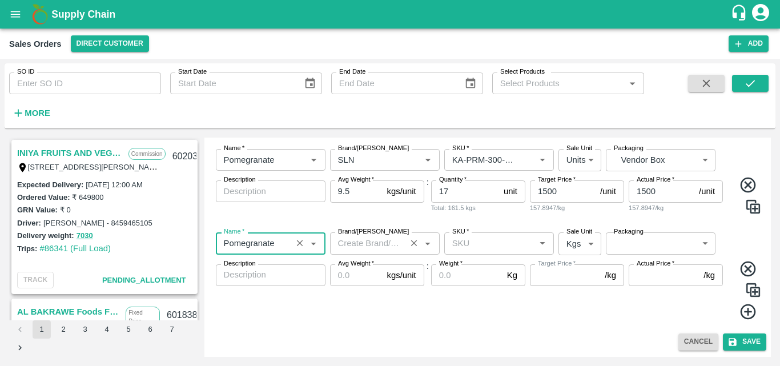
click at [374, 241] on input "Brand/[PERSON_NAME]" at bounding box center [367, 243] width 69 height 15
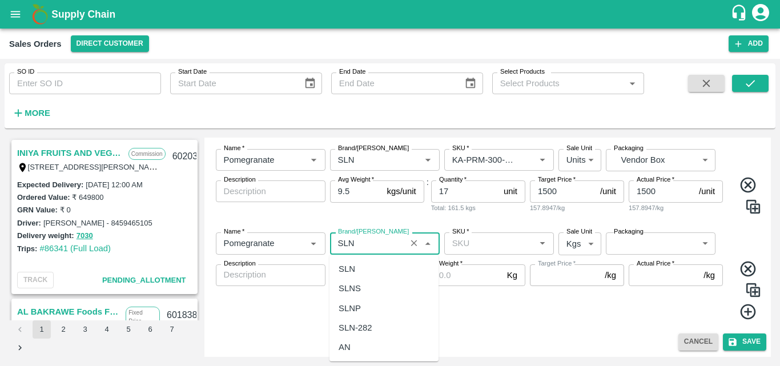
click at [354, 271] on div "SLN" at bounding box center [346, 269] width 17 height 13
type input "SLN"
click at [486, 240] on input "SKU   *" at bounding box center [489, 243] width 84 height 15
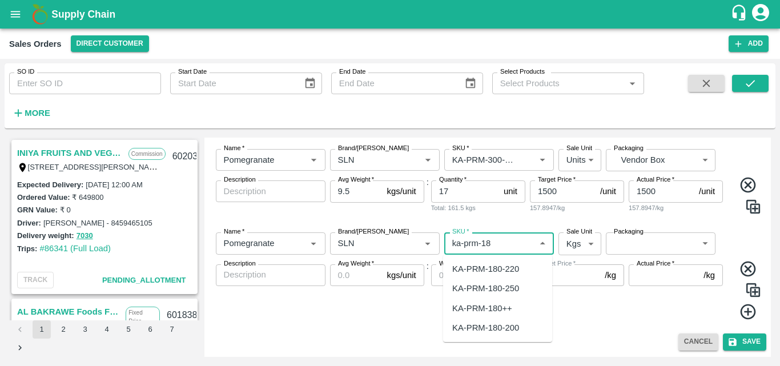
click at [479, 305] on div "KA-PRM-180++" at bounding box center [482, 308] width 60 height 13
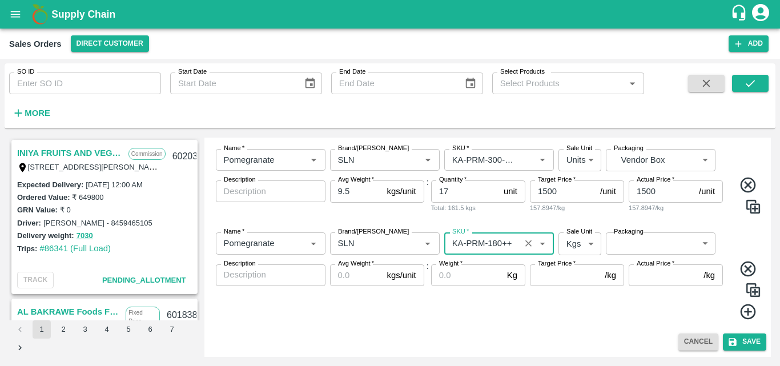
type input "KA-PRM-180++"
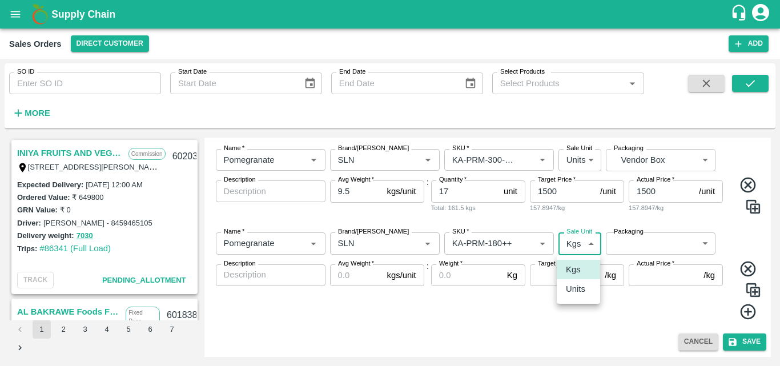
click at [580, 245] on body "Supply Chain Sales Orders Direct Customer Add SO ID SO ID Start Date Start Date…" at bounding box center [390, 183] width 780 height 366
click at [572, 283] on p "Units" at bounding box center [575, 289] width 19 height 13
type input "2"
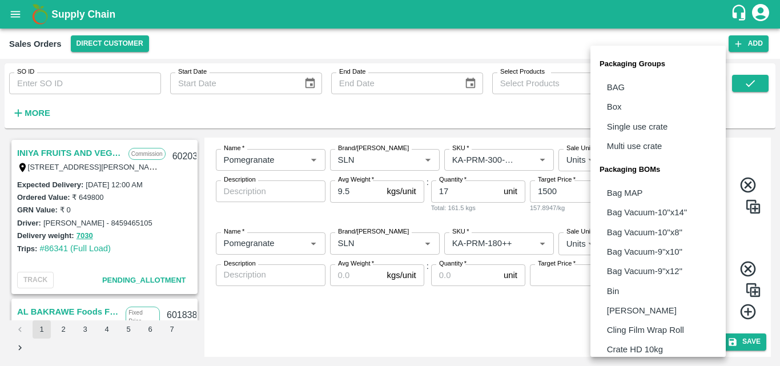
click at [623, 247] on body "Supply Chain Sales Orders Direct Customer Add SO ID SO ID Start Date Start Date…" at bounding box center [390, 183] width 780 height 366
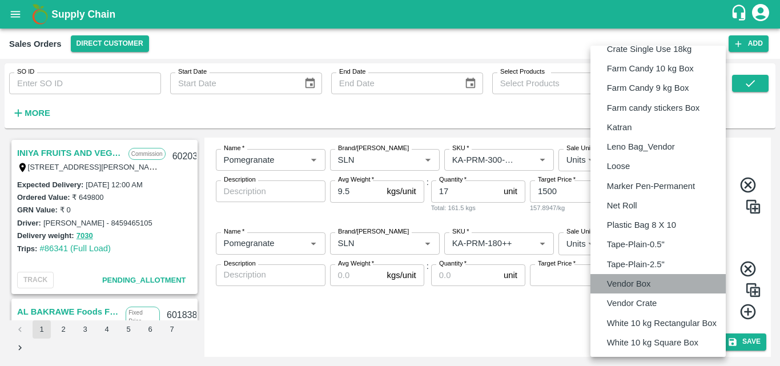
click at [619, 281] on p "Vendor Box" at bounding box center [629, 283] width 44 height 13
type input "BOM/276"
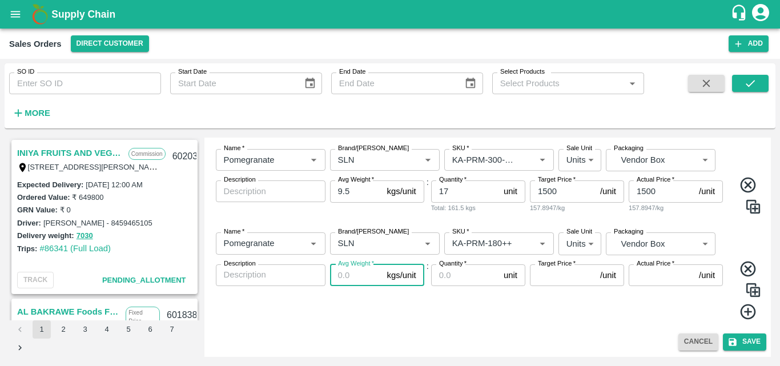
click at [357, 279] on input "Avg Weight   *" at bounding box center [356, 275] width 53 height 22
type input "9.5"
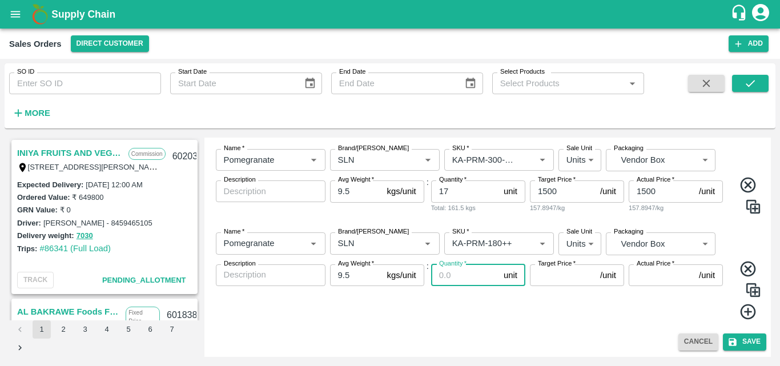
click at [448, 282] on input "Quantity   *" at bounding box center [465, 275] width 68 height 22
type input "52"
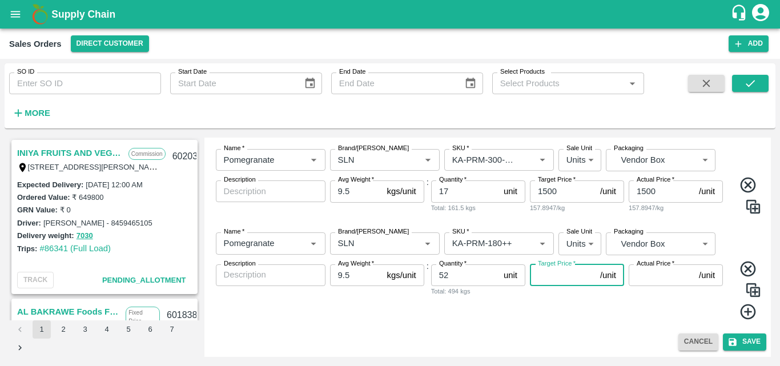
click at [575, 280] on input "Target Price   *" at bounding box center [563, 275] width 66 height 22
type input "1000"
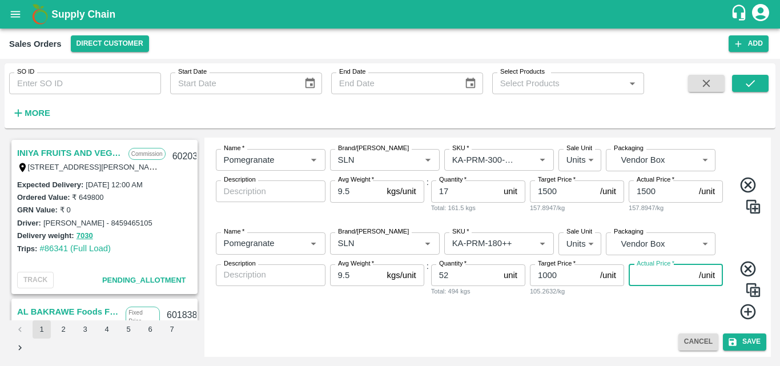
click at [656, 271] on input "Actual Price   *" at bounding box center [661, 275] width 66 height 22
type input "1000"
click at [748, 312] on icon at bounding box center [747, 311] width 15 height 15
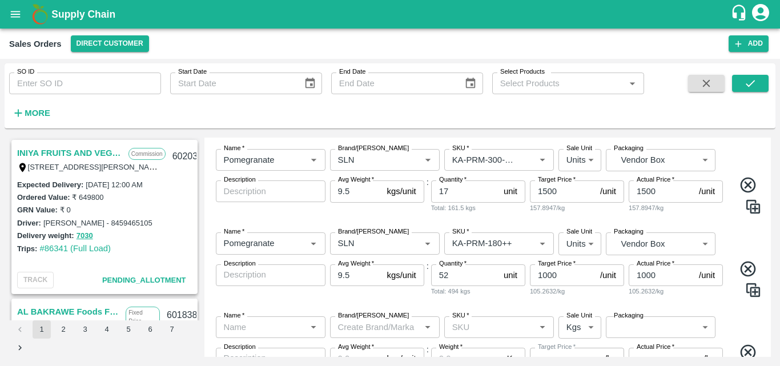
click at [749, 329] on div "Name   * Name   * Brand/[PERSON_NAME]/[PERSON_NAME]   * SKU   * Sale Unit Kgs 1…" at bounding box center [488, 360] width 558 height 106
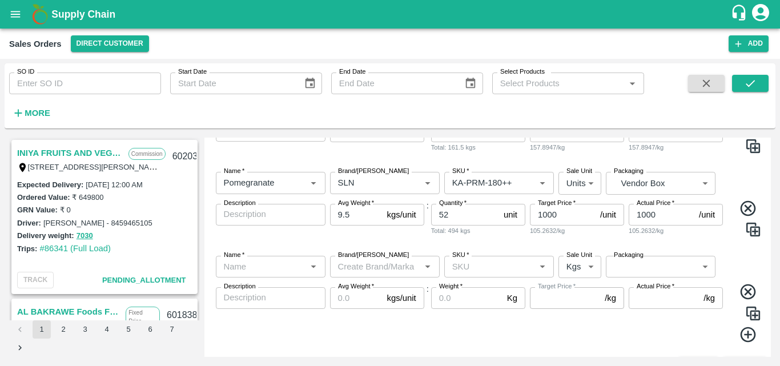
scroll to position [701, 0]
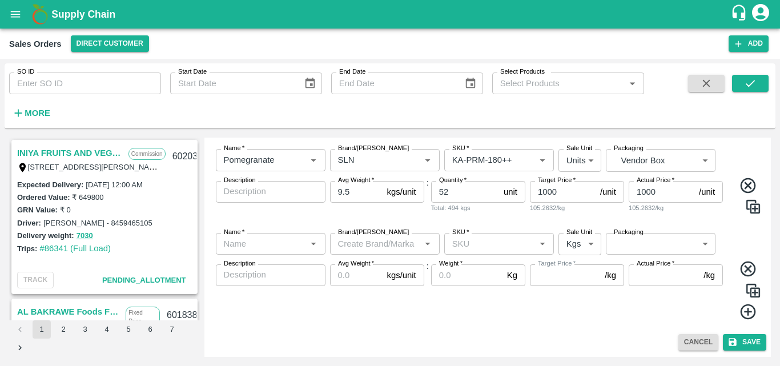
click at [746, 312] on icon at bounding box center [747, 311] width 15 height 15
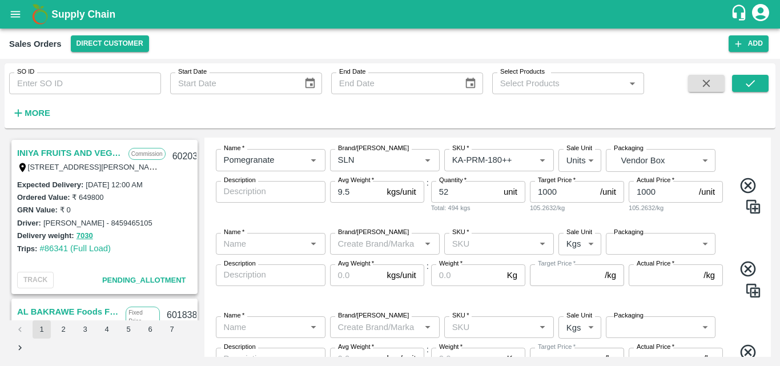
click at [735, 317] on div "Name   * Name   * Brand/[PERSON_NAME]/[PERSON_NAME]   * SKU   * Sale Unit Kgs 1…" at bounding box center [488, 360] width 558 height 106
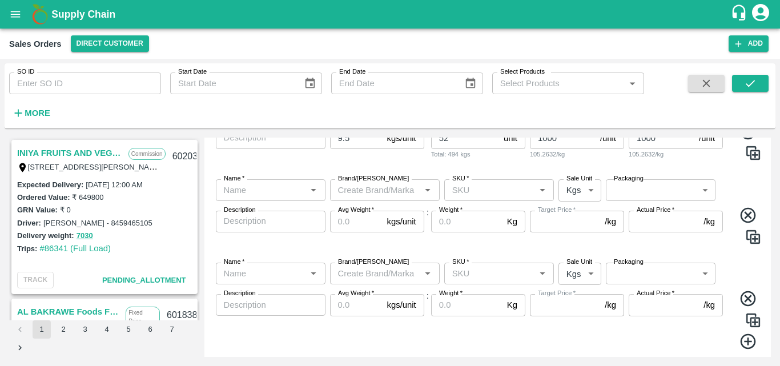
scroll to position [785, 0]
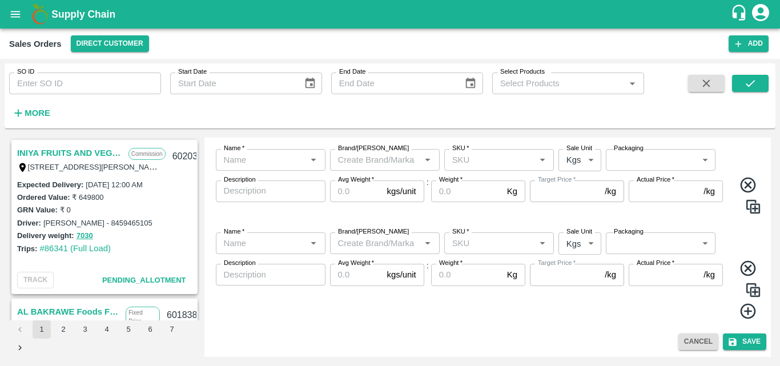
click at [746, 269] on icon at bounding box center [747, 268] width 15 height 15
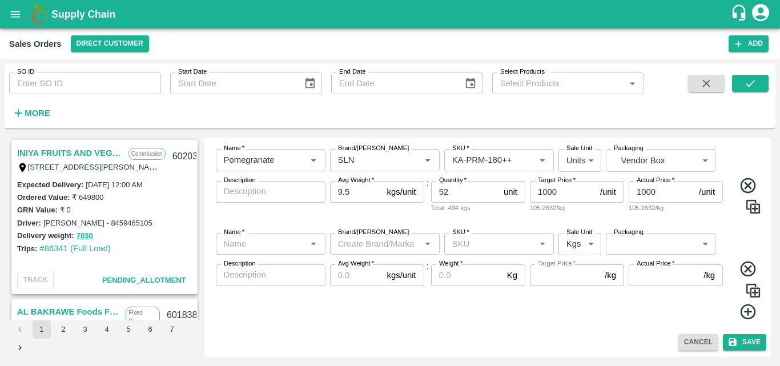
scroll to position [701, 0]
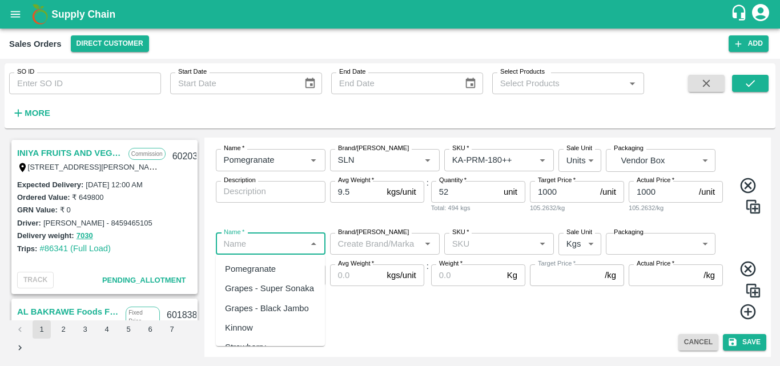
click at [267, 241] on input "Name   *" at bounding box center [261, 243] width 84 height 15
click at [249, 266] on div "Pomegranate" at bounding box center [250, 269] width 51 height 13
type input "Pomegranate"
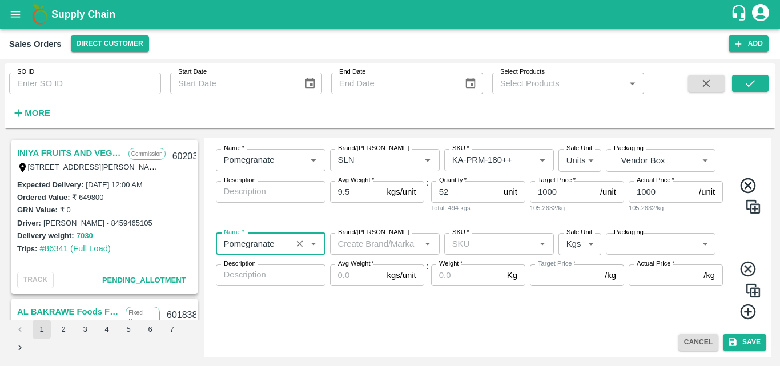
click at [354, 241] on input "Brand/[PERSON_NAME]" at bounding box center [375, 243] width 84 height 15
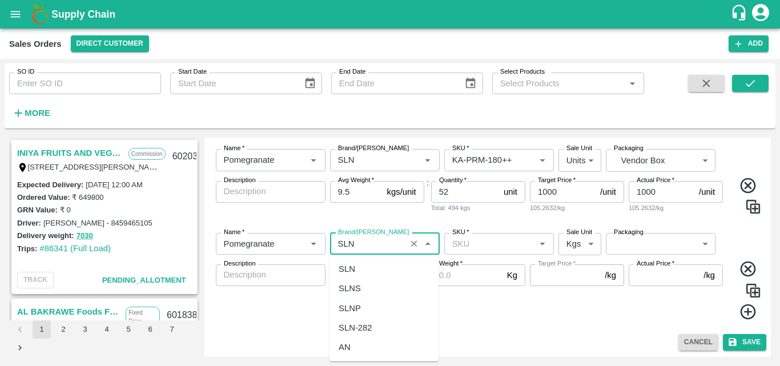
click at [373, 267] on div "SLN" at bounding box center [383, 268] width 109 height 19
type input "SLN"
click at [462, 244] on input "SKU   *" at bounding box center [489, 243] width 84 height 15
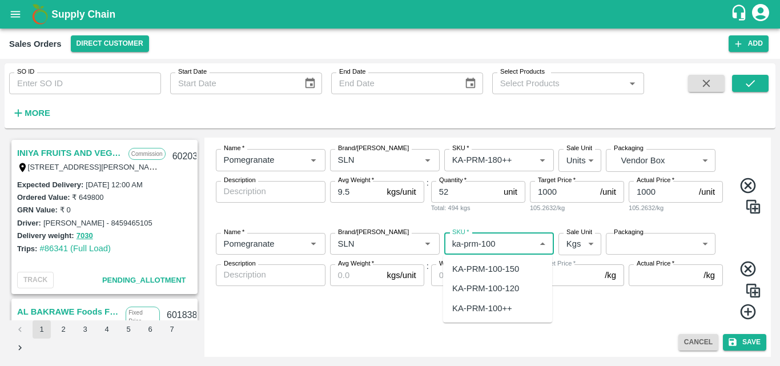
click at [464, 310] on div "KA-PRM-100++" at bounding box center [482, 308] width 60 height 13
type input "KA-PRM-100++"
click at [567, 252] on body "Supply Chain Sales Orders Direct Customer Add SO ID SO ID Start Date Start Date…" at bounding box center [390, 183] width 780 height 366
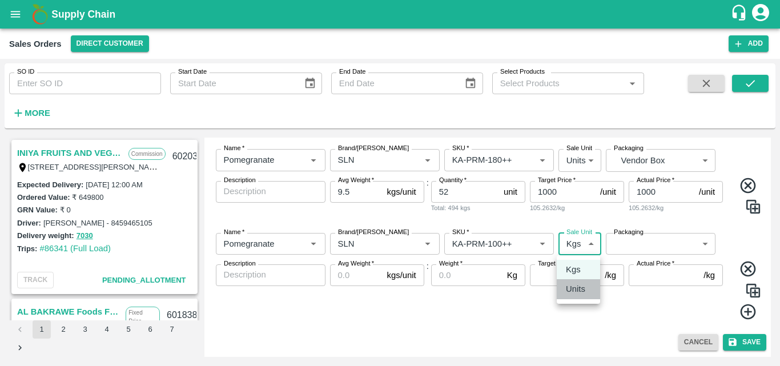
click at [570, 294] on p "Units" at bounding box center [575, 289] width 19 height 13
type input "2"
click at [634, 246] on body "Supply Chain Sales Orders Direct Customer Add SO ID SO ID Start Date Start Date…" at bounding box center [390, 183] width 780 height 366
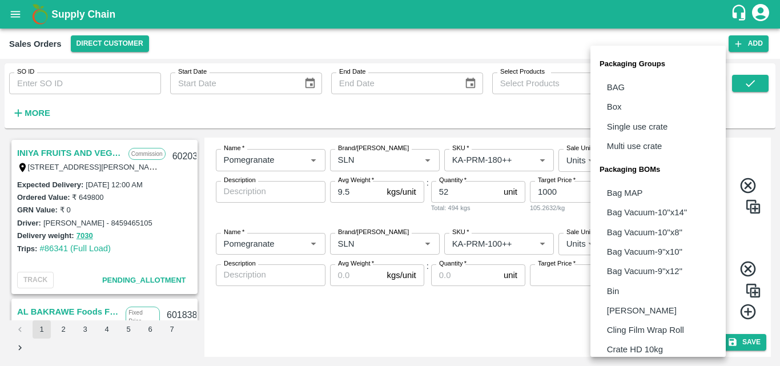
scroll to position [320, 0]
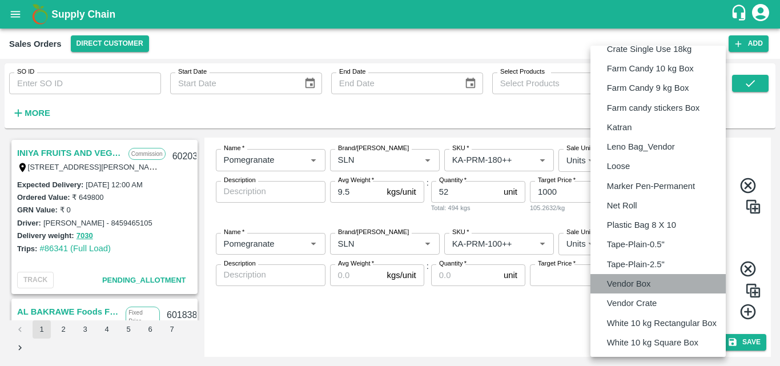
click at [626, 277] on p "Vendor Box" at bounding box center [629, 283] width 44 height 13
type input "BOM/276"
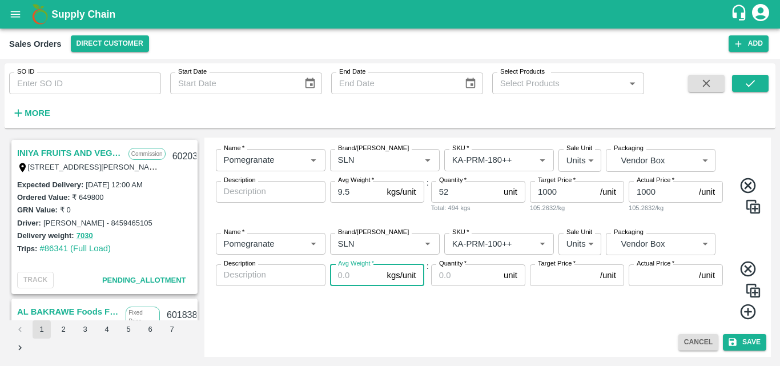
click at [343, 273] on input "Avg Weight   *" at bounding box center [356, 275] width 53 height 22
type input "9.5"
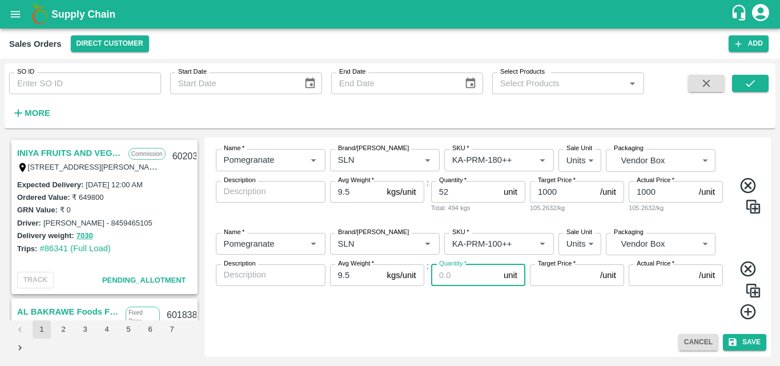
click at [457, 277] on input "Quantity   *" at bounding box center [465, 275] width 68 height 22
type input "24"
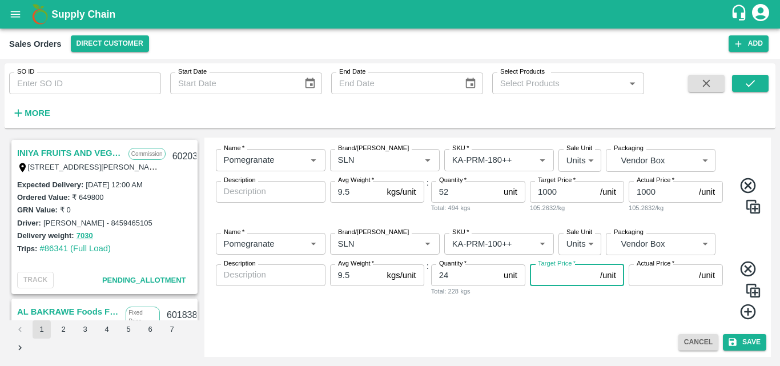
click at [541, 275] on input "Target Price   *" at bounding box center [563, 275] width 66 height 22
type input "700"
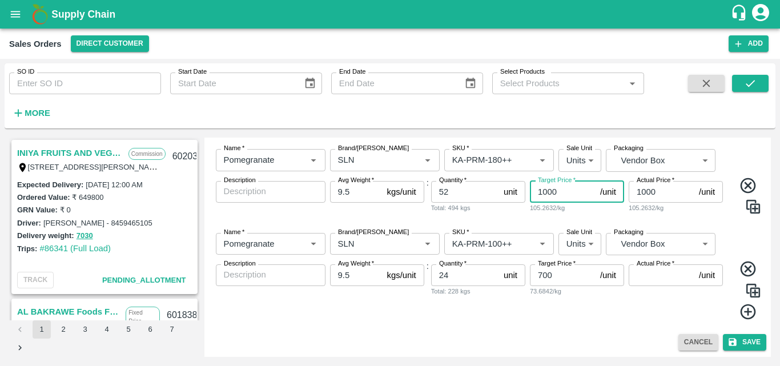
click at [547, 189] on input "1000" at bounding box center [563, 192] width 66 height 22
type input "900"
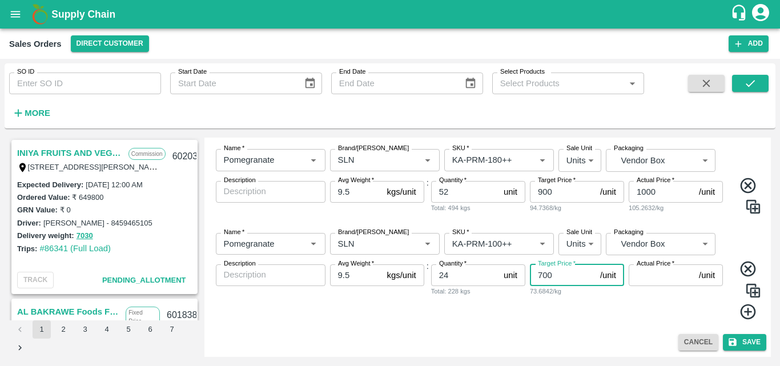
click at [543, 270] on input "700" at bounding box center [563, 275] width 66 height 22
type input "600"
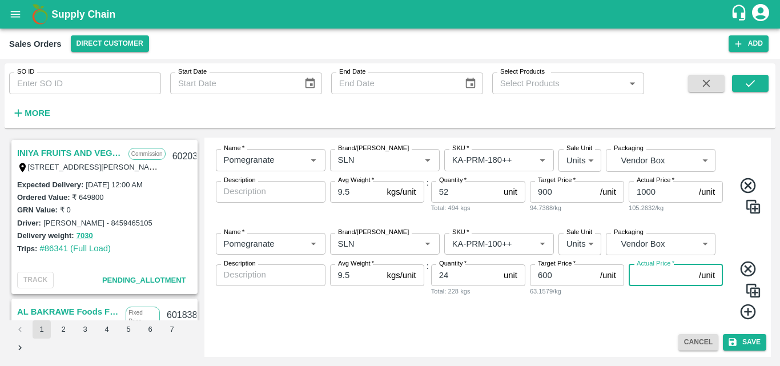
click at [663, 277] on input "Actual Price   *" at bounding box center [661, 275] width 66 height 22
type input "600"
click at [616, 333] on div "Add Sales Order DC   * Direct Customer 6 DC Sale Type   * Commission 2 Sale Typ…" at bounding box center [487, 247] width 567 height 219
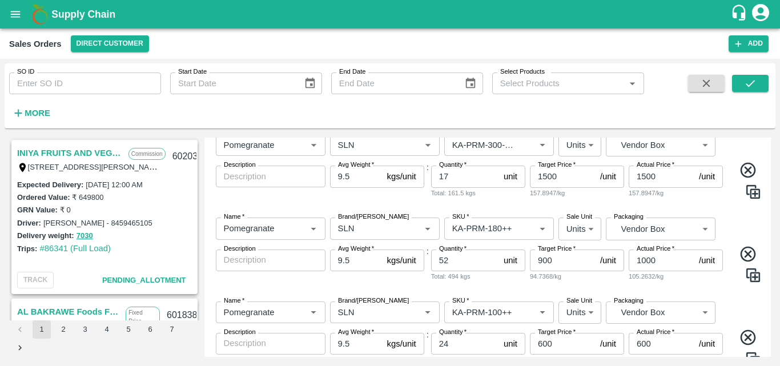
scroll to position [701, 0]
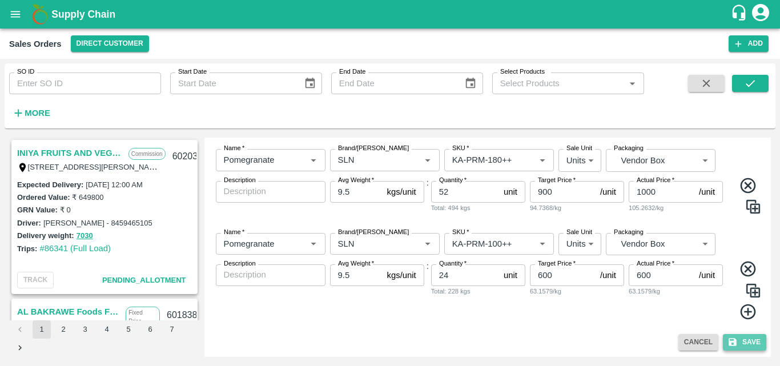
click at [741, 344] on button "Save" at bounding box center [744, 342] width 43 height 17
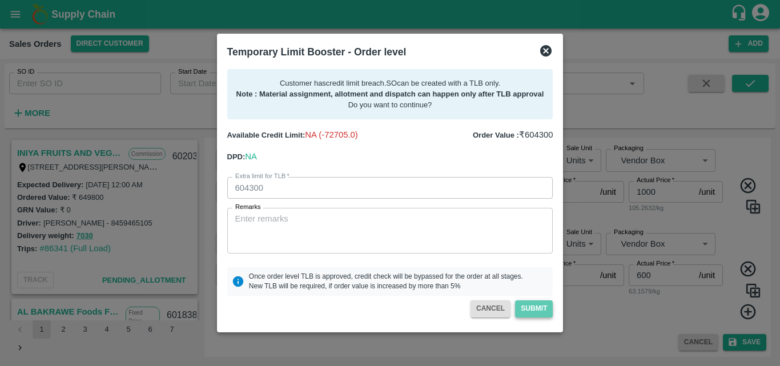
click at [534, 310] on button "Submit" at bounding box center [534, 308] width 38 height 17
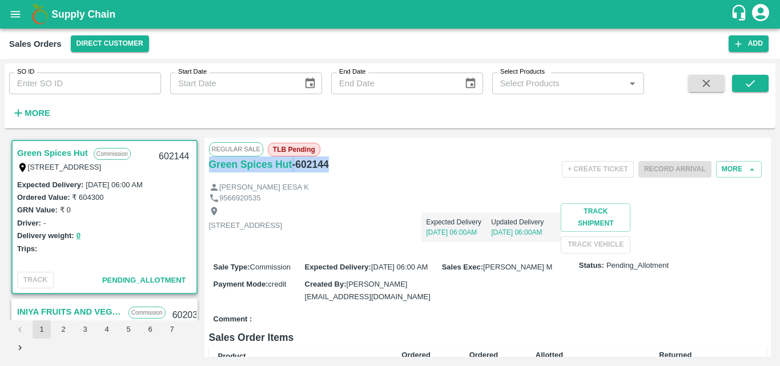
drag, startPoint x: 348, startPoint y: 167, endPoint x: 208, endPoint y: 168, distance: 139.8
click at [208, 168] on div "Regular Sale TLB Pending Green Spices Hut - 602144 + Create Ticket Record Arriv…" at bounding box center [487, 247] width 567 height 219
copy div "Green Spices Hut - 602144"
